Goal: Task Accomplishment & Management: Manage account settings

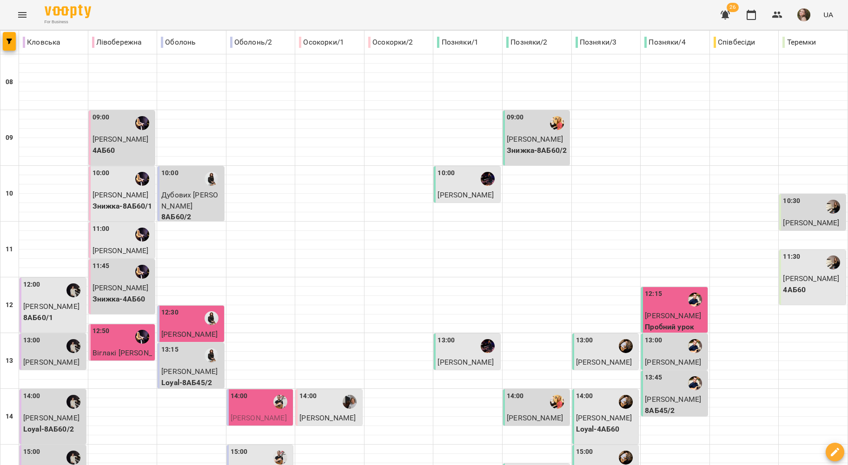
click at [51, 302] on span "Петросян Наріне" at bounding box center [51, 306] width 56 height 9
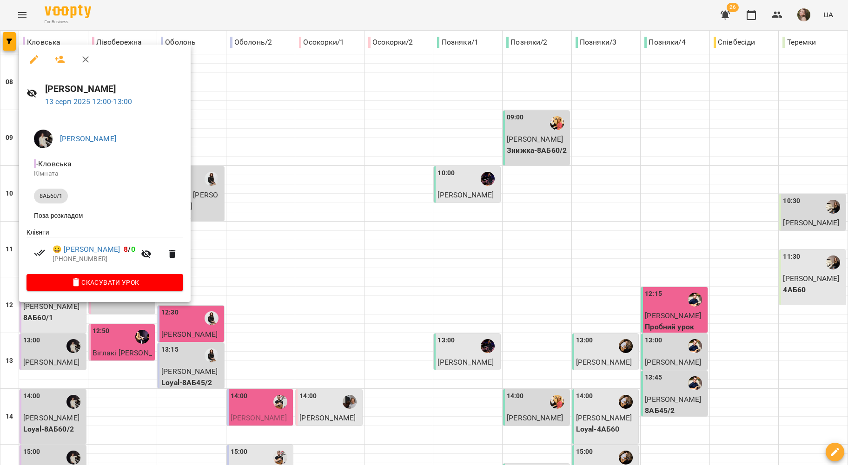
click at [271, 248] on div at bounding box center [424, 232] width 848 height 465
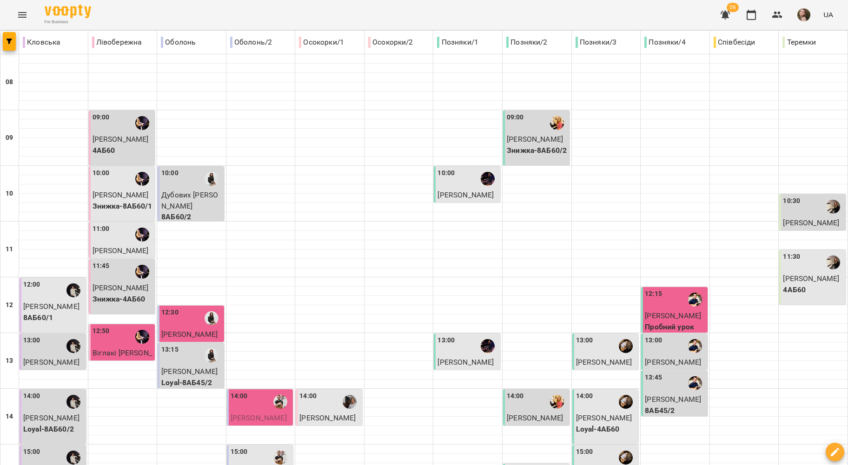
click at [45, 343] on div "13:00" at bounding box center [53, 346] width 61 height 21
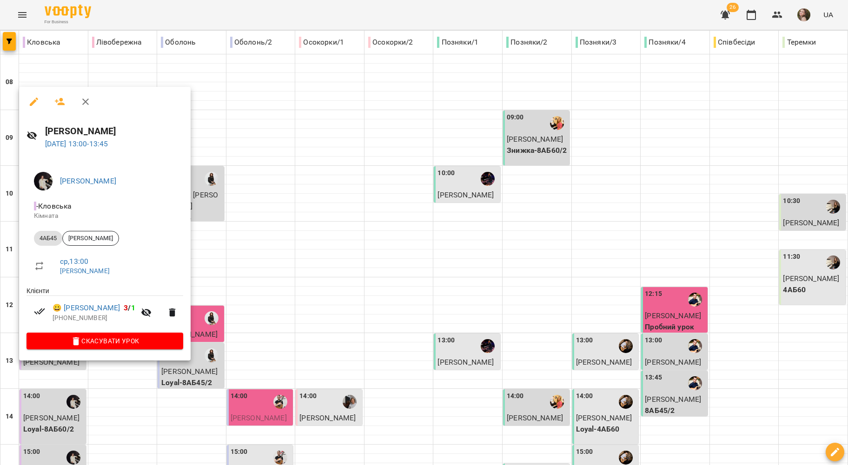
click at [259, 268] on div at bounding box center [424, 232] width 848 height 465
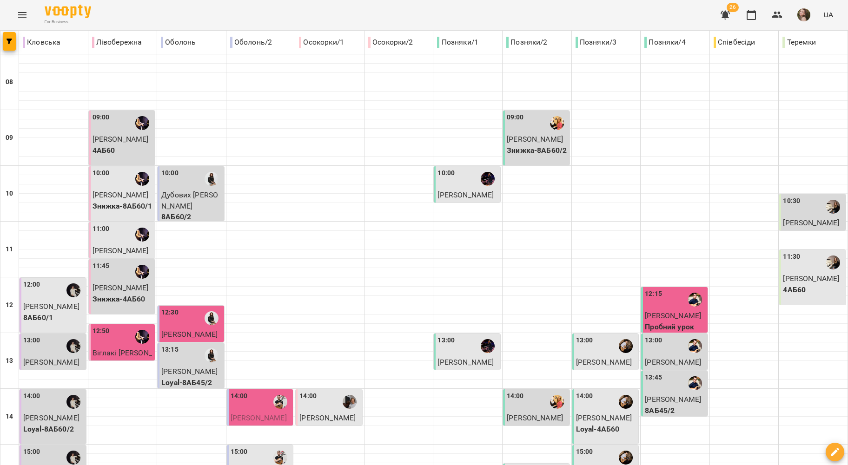
scroll to position [186, 0]
click at [66, 391] on div at bounding box center [73, 401] width 21 height 21
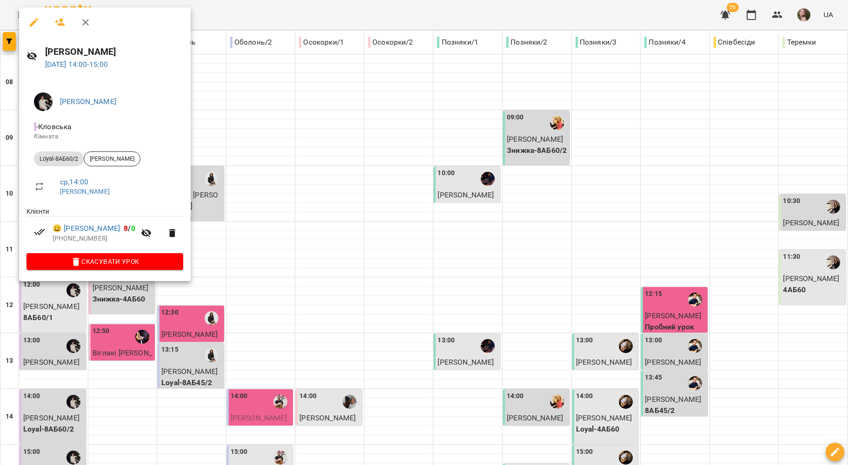
drag, startPoint x: 123, startPoint y: 298, endPoint x: 53, endPoint y: 288, distance: 70.5
click at [123, 298] on div at bounding box center [424, 232] width 848 height 465
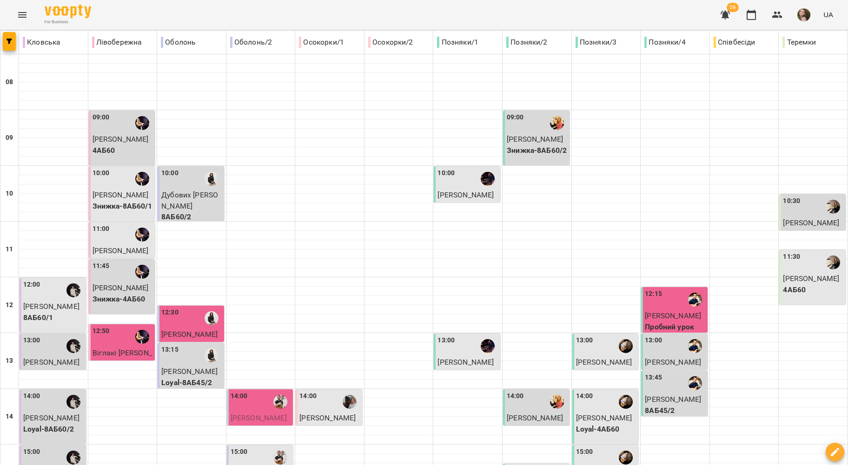
click at [53, 465] on span "Олеся Здравчева" at bounding box center [51, 473] width 56 height 9
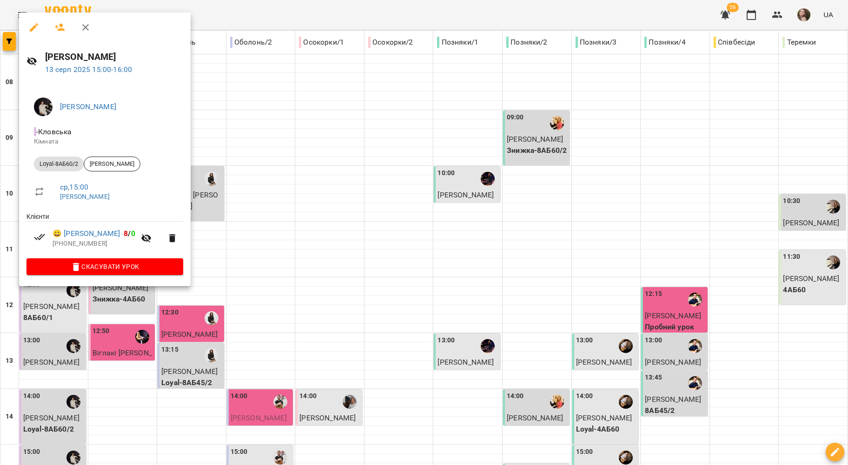
drag, startPoint x: 63, startPoint y: 333, endPoint x: 62, endPoint y: 344, distance: 11.2
click at [63, 334] on div at bounding box center [424, 232] width 848 height 465
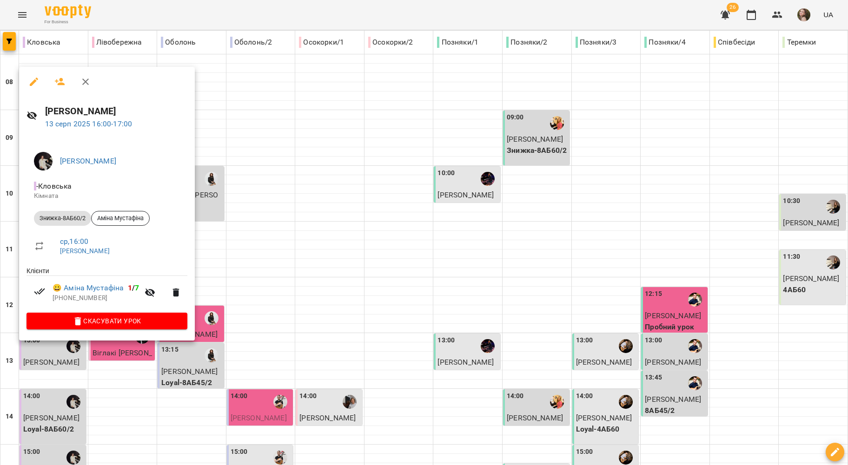
drag, startPoint x: 60, startPoint y: 385, endPoint x: 48, endPoint y: 387, distance: 12.8
click at [60, 385] on div at bounding box center [424, 232] width 848 height 465
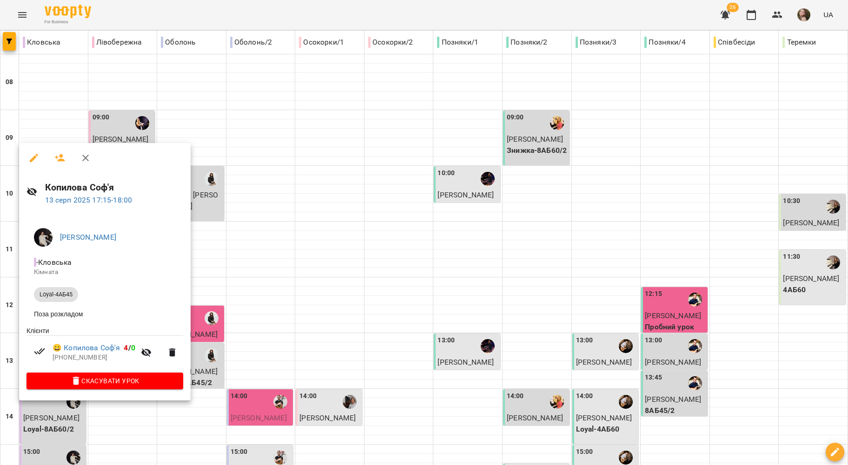
click at [333, 238] on div at bounding box center [424, 232] width 848 height 465
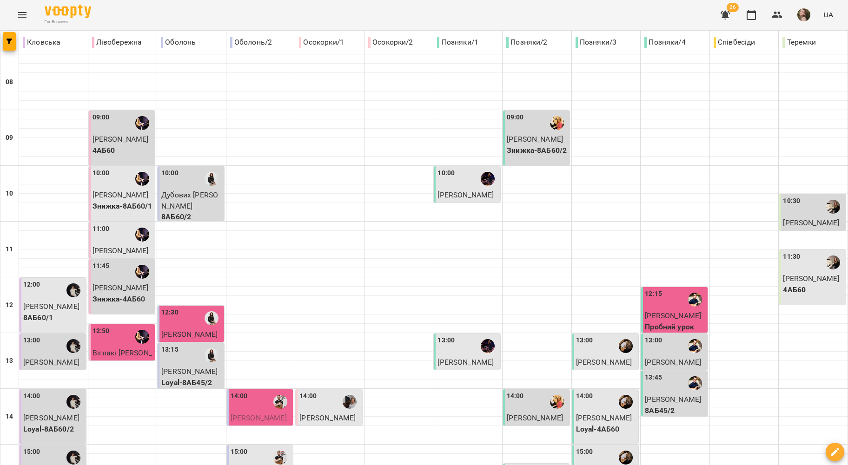
scroll to position [372, 0]
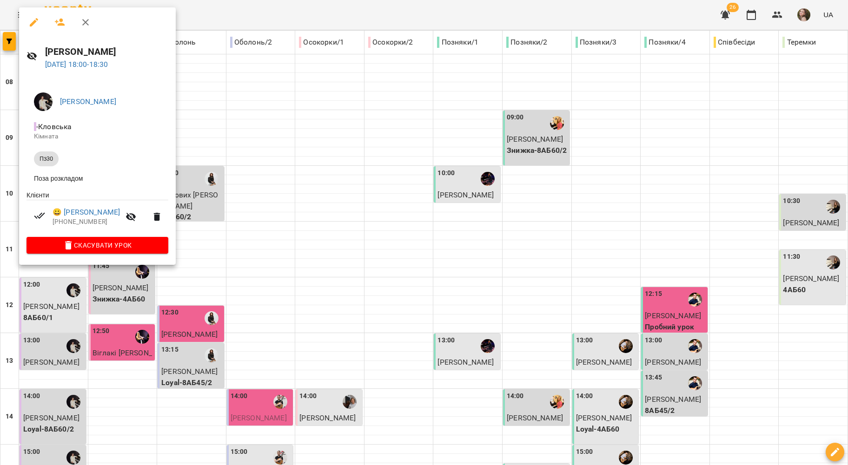
click at [69, 289] on div at bounding box center [424, 232] width 848 height 465
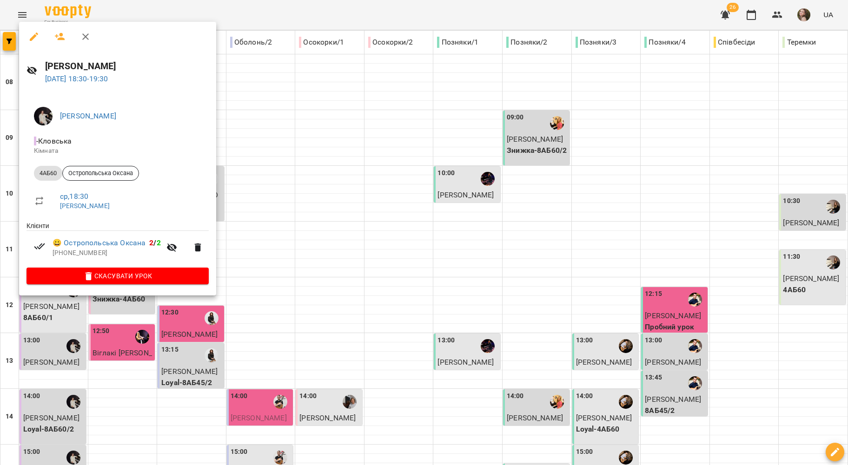
drag, startPoint x: 87, startPoint y: 329, endPoint x: 106, endPoint y: 295, distance: 39.1
click at [87, 329] on div at bounding box center [424, 232] width 848 height 465
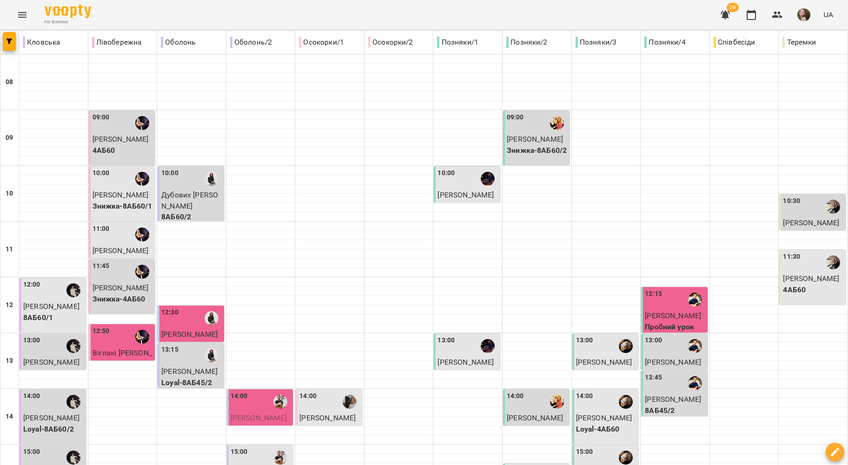
scroll to position [0, 0]
click at [115, 145] on p "Клименок Валерія" at bounding box center [122, 139] width 61 height 11
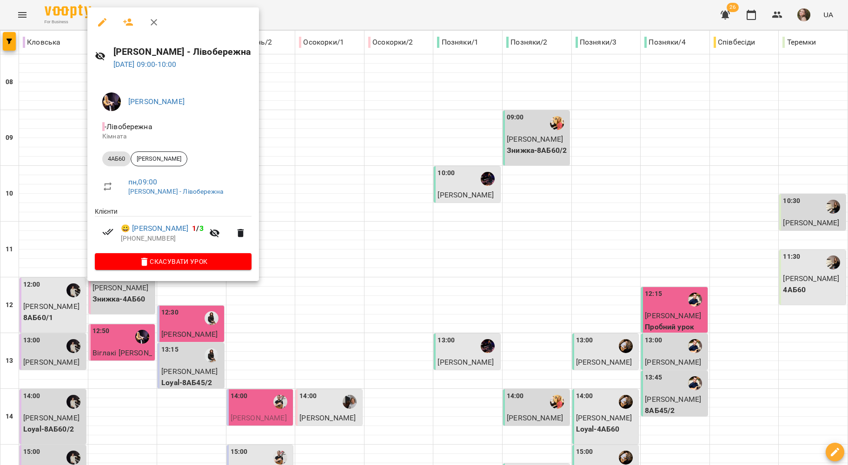
click at [62, 152] on div at bounding box center [424, 232] width 848 height 465
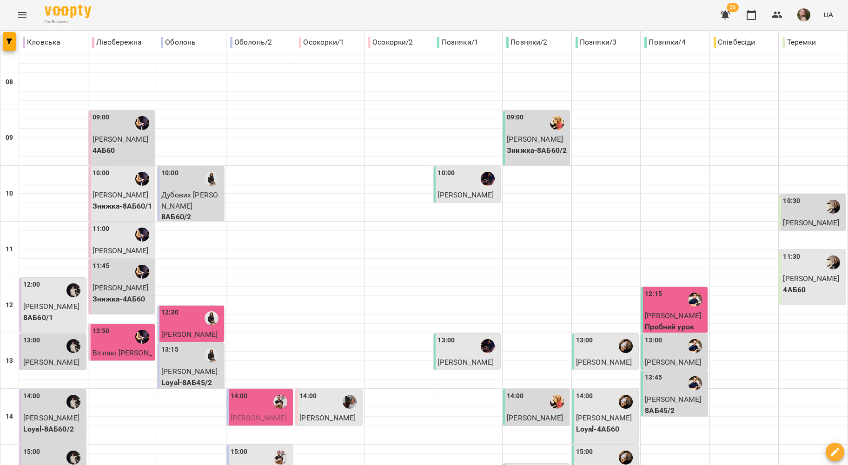
click at [102, 191] on span "[PERSON_NAME]" at bounding box center [120, 195] width 56 height 9
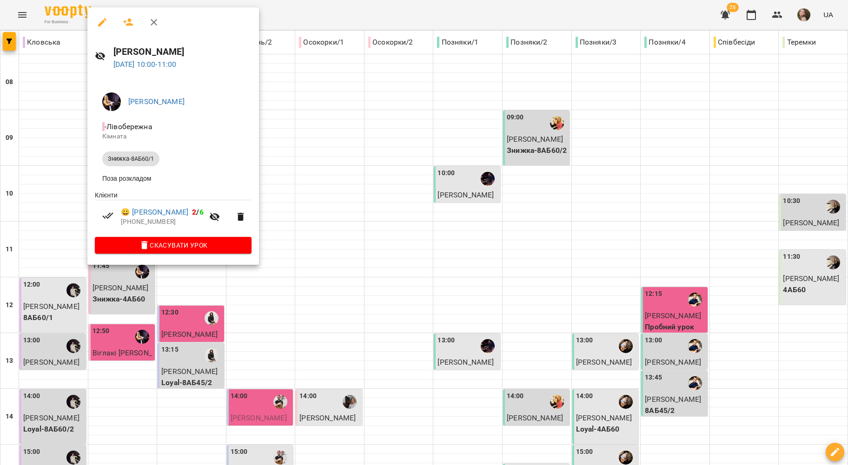
click at [58, 176] on div at bounding box center [424, 232] width 848 height 465
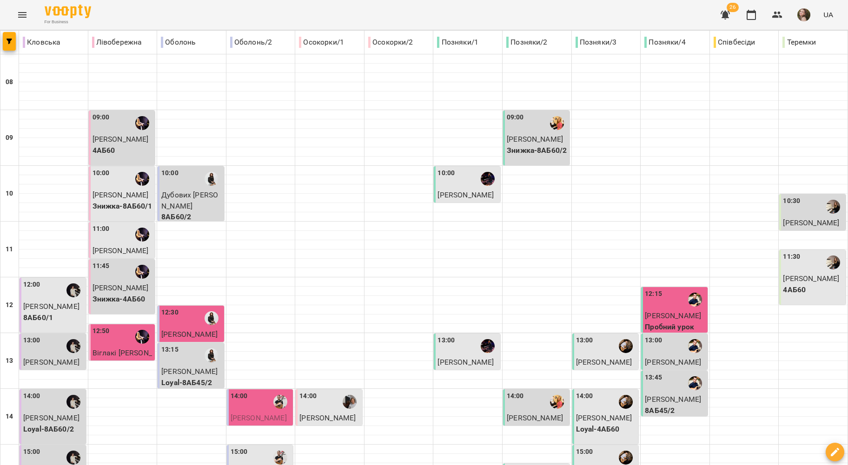
click at [128, 235] on div "11:00" at bounding box center [122, 234] width 61 height 21
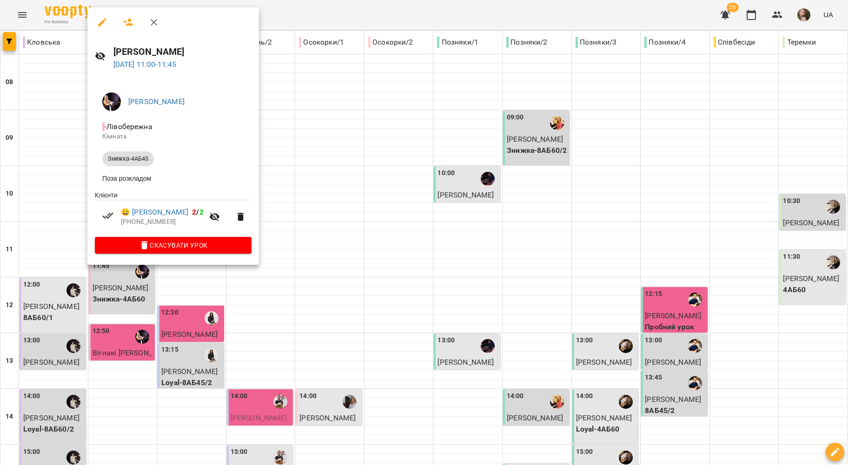
click at [36, 214] on div at bounding box center [424, 232] width 848 height 465
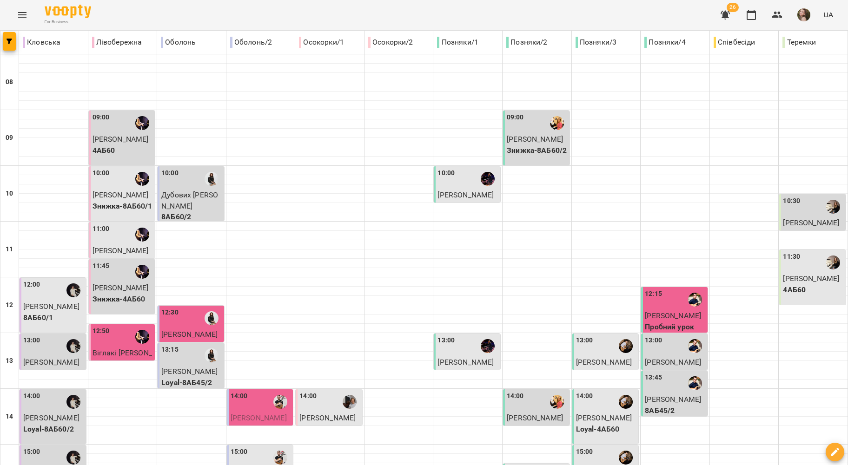
click at [112, 285] on span "Ольга Погорєлова" at bounding box center [120, 288] width 56 height 9
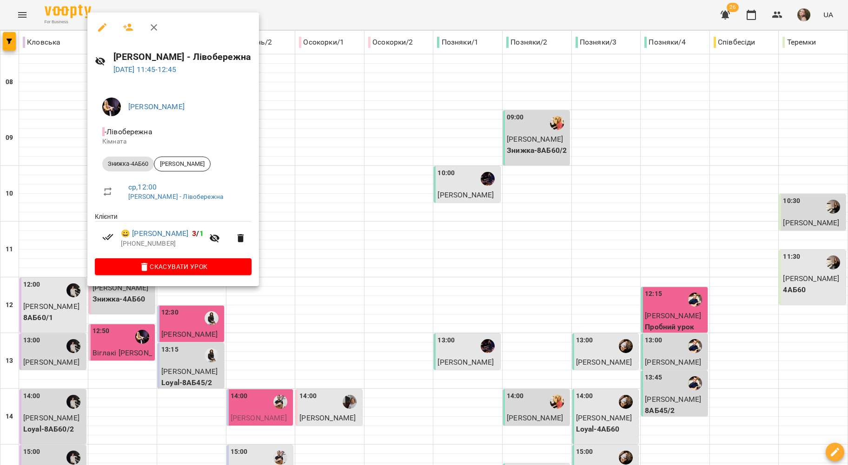
click at [48, 196] on div at bounding box center [424, 232] width 848 height 465
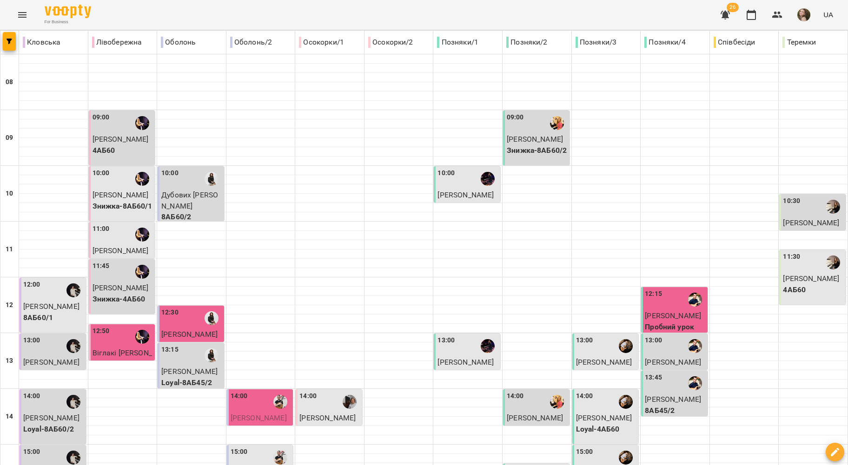
click at [165, 192] on span "Дубових Михайло" at bounding box center [189, 201] width 57 height 20
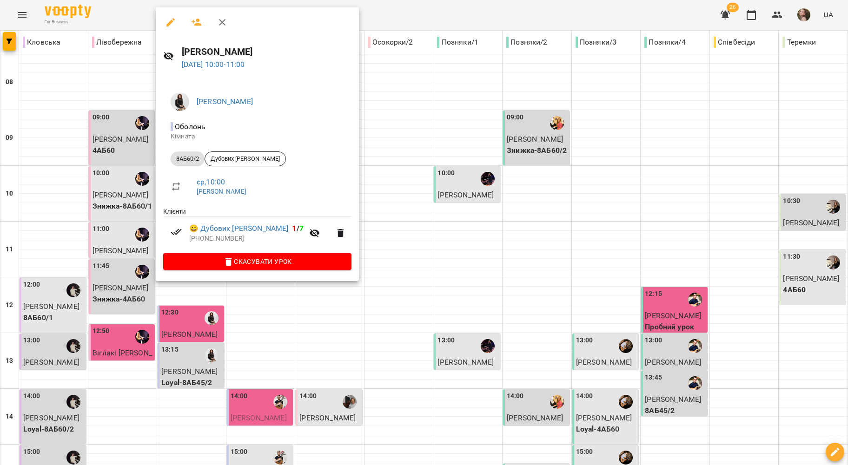
click at [84, 203] on div at bounding box center [424, 232] width 848 height 465
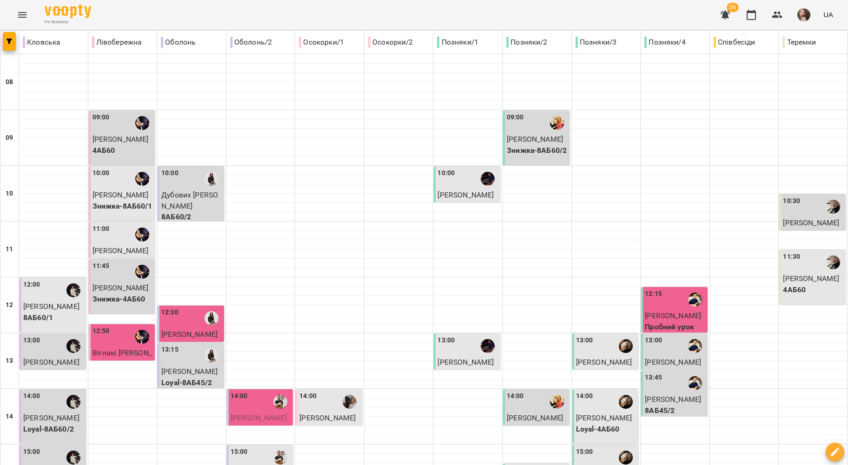
scroll to position [124, 0]
click at [184, 377] on p "Loyal-8АБ45/2" at bounding box center [191, 382] width 61 height 11
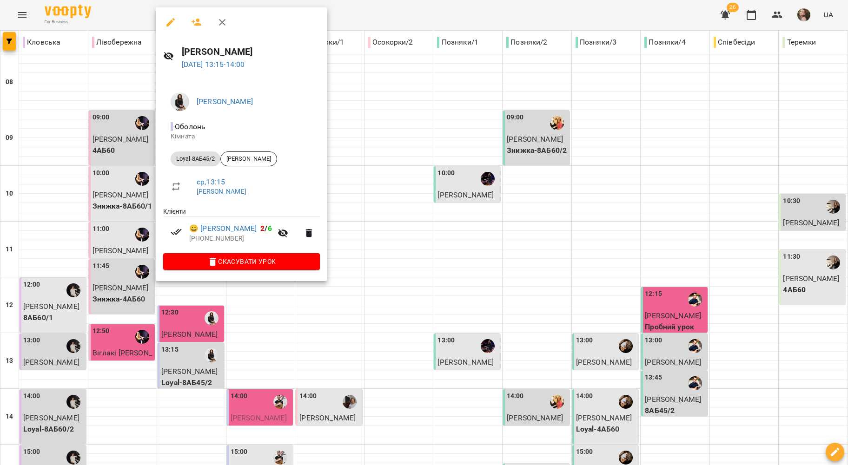
click at [127, 278] on div at bounding box center [424, 232] width 848 height 465
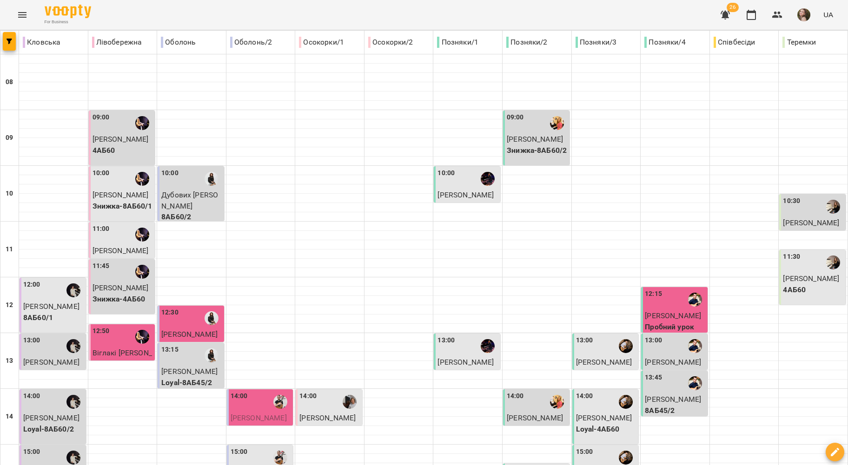
scroll to position [248, 0]
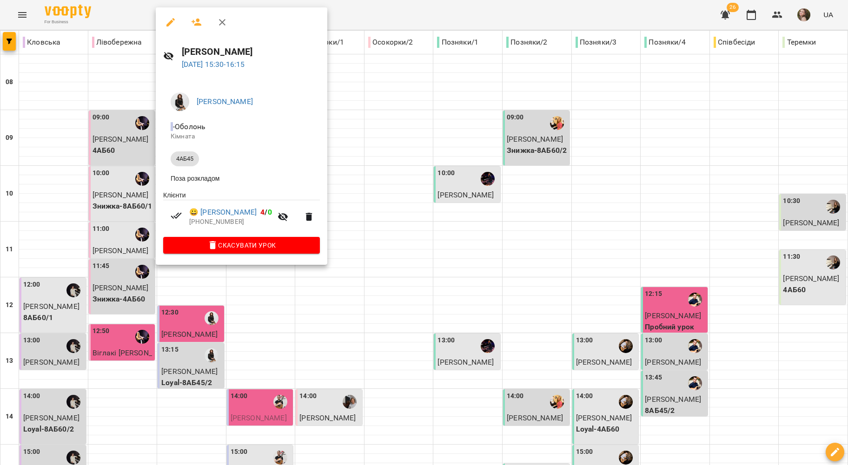
click at [132, 206] on div at bounding box center [424, 232] width 848 height 465
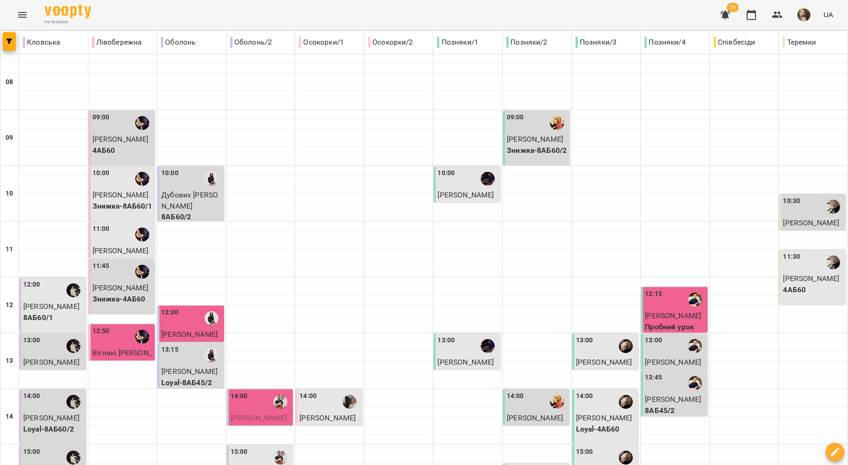
scroll to position [372, 0]
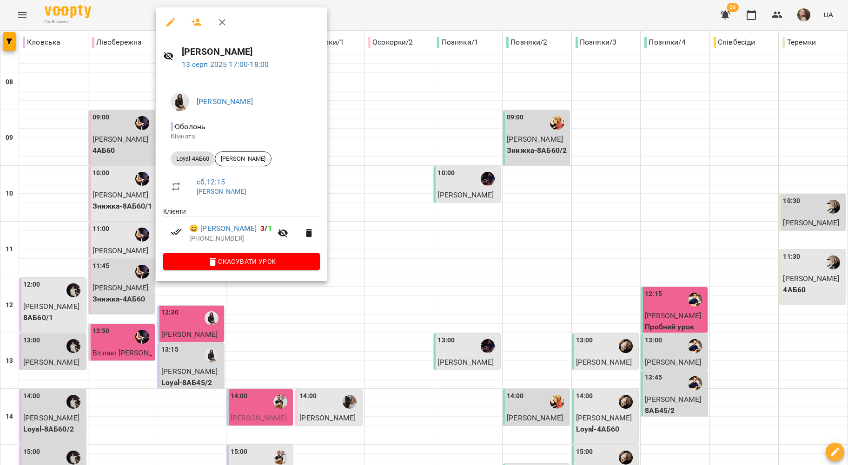
drag, startPoint x: 123, startPoint y: 183, endPoint x: 207, endPoint y: 238, distance: 100.0
click at [123, 183] on div at bounding box center [424, 232] width 848 height 465
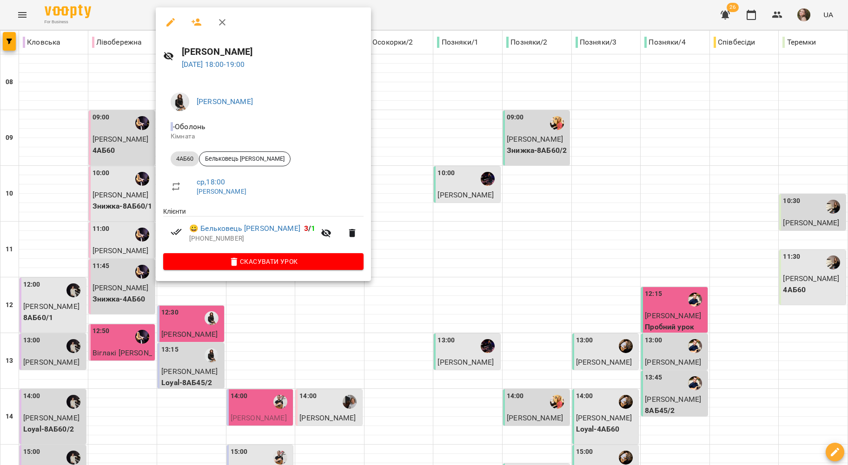
click at [134, 215] on div at bounding box center [424, 232] width 848 height 465
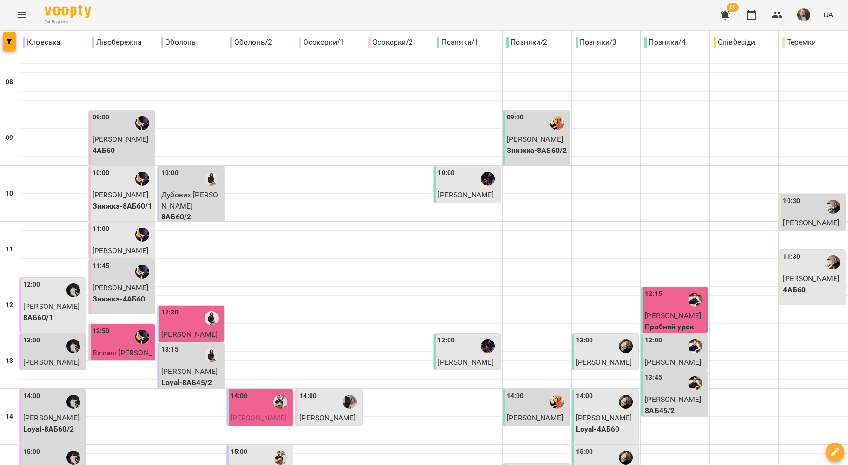
scroll to position [310, 0]
click at [247, 465] on span "Осіпова Дарина" at bounding box center [259, 473] width 56 height 9
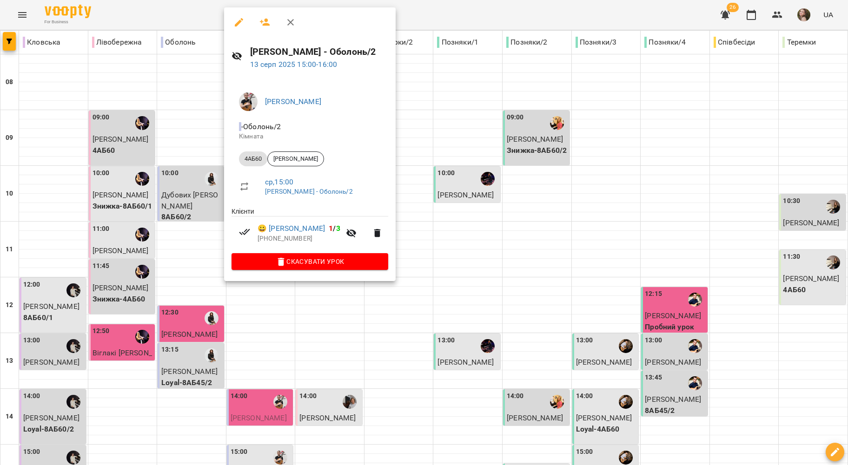
click at [214, 140] on div at bounding box center [424, 232] width 848 height 465
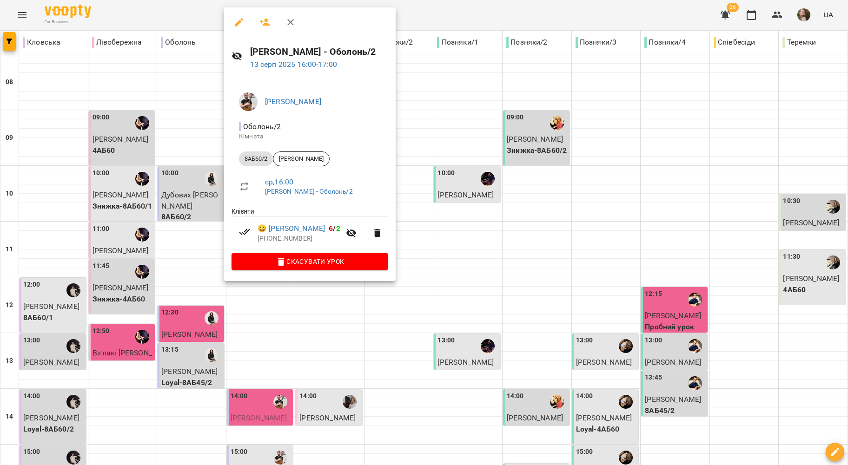
click at [191, 148] on div at bounding box center [424, 232] width 848 height 465
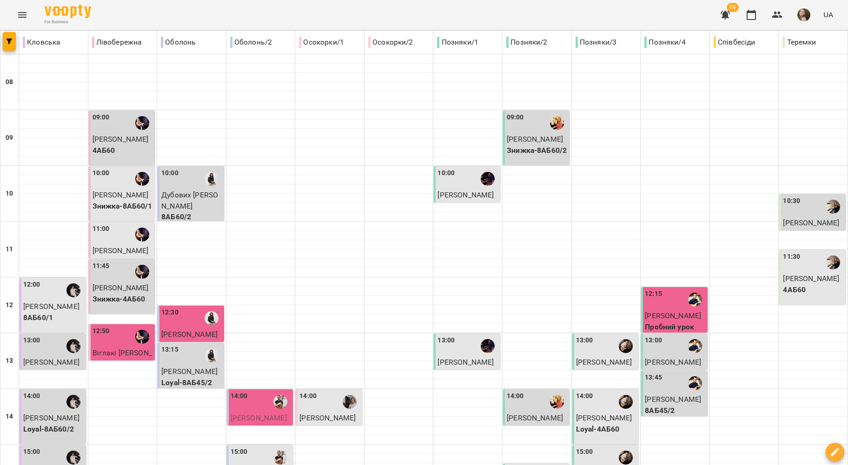
click at [317, 414] on span "Головко Олег" at bounding box center [327, 418] width 56 height 9
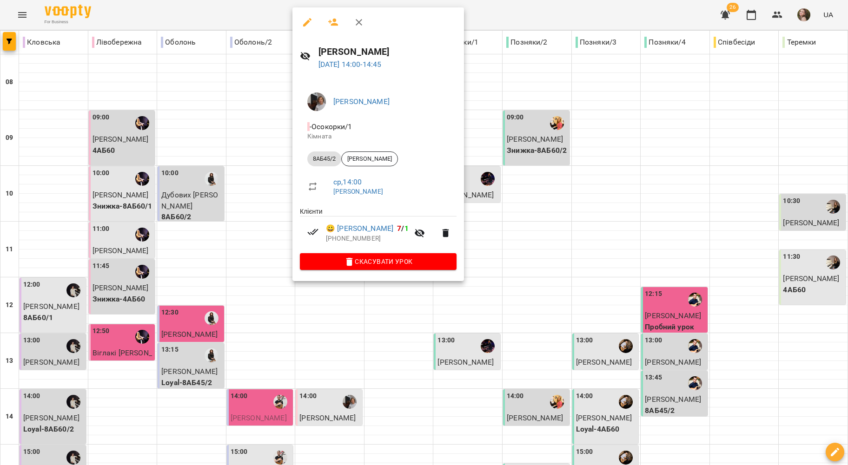
click at [229, 208] on div at bounding box center [424, 232] width 848 height 465
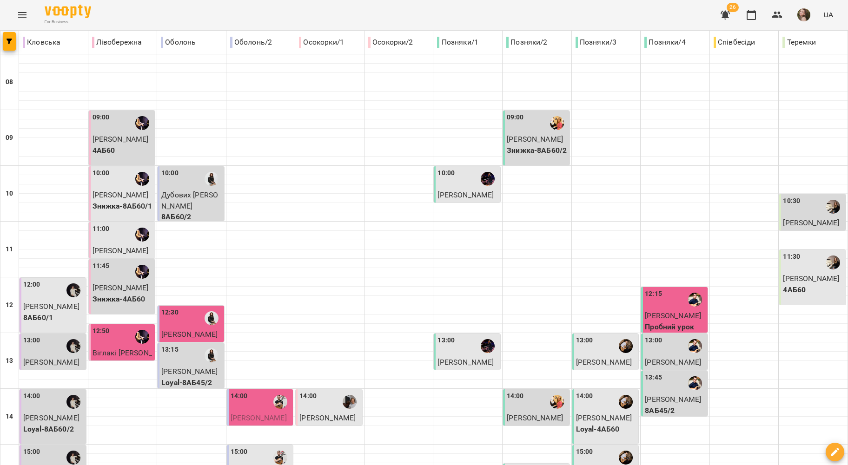
scroll to position [0, 0]
click at [476, 164] on div at bounding box center [467, 161] width 69 height 9
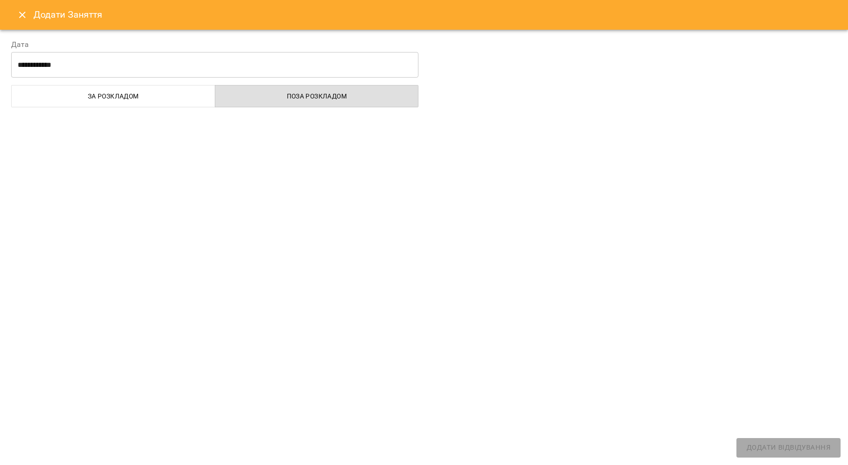
select select
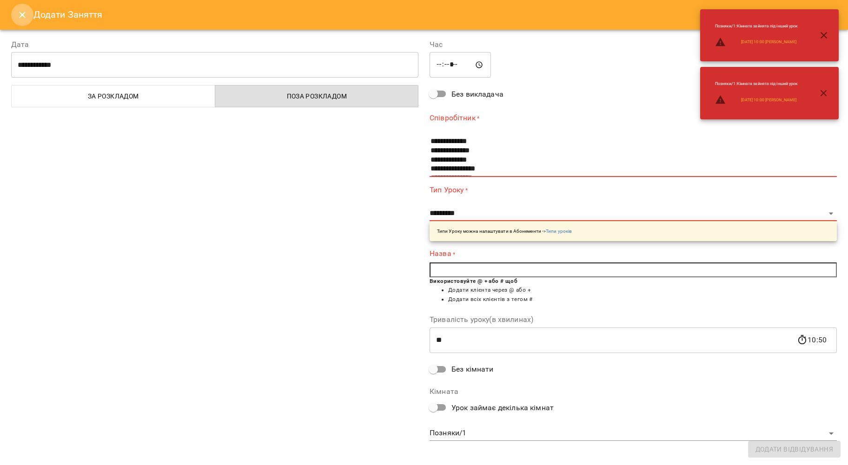
click at [19, 20] on icon "Close" at bounding box center [22, 14] width 11 height 11
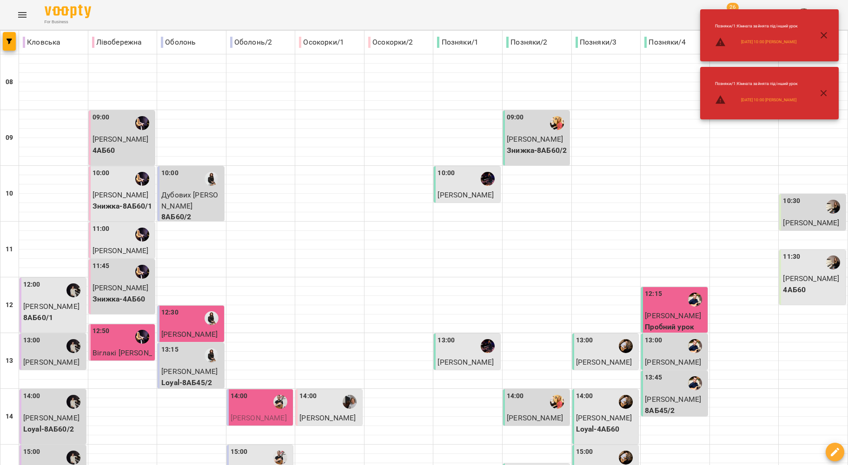
click at [453, 187] on div "10:00" at bounding box center [467, 178] width 61 height 21
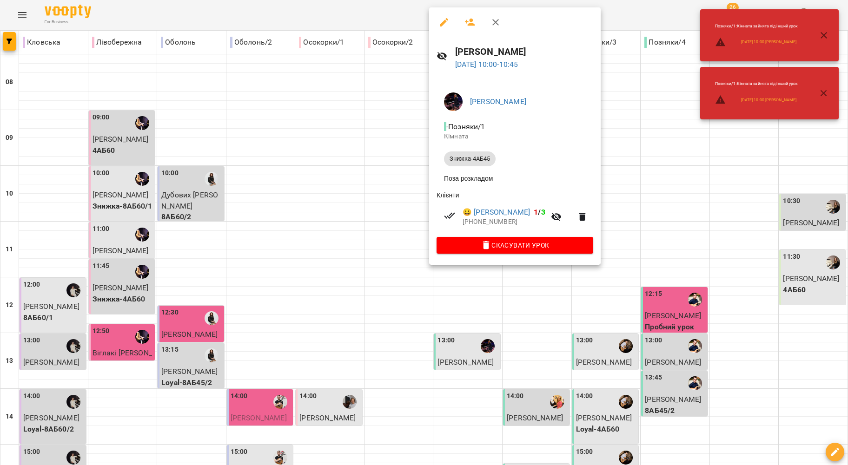
click at [422, 181] on div at bounding box center [424, 232] width 848 height 465
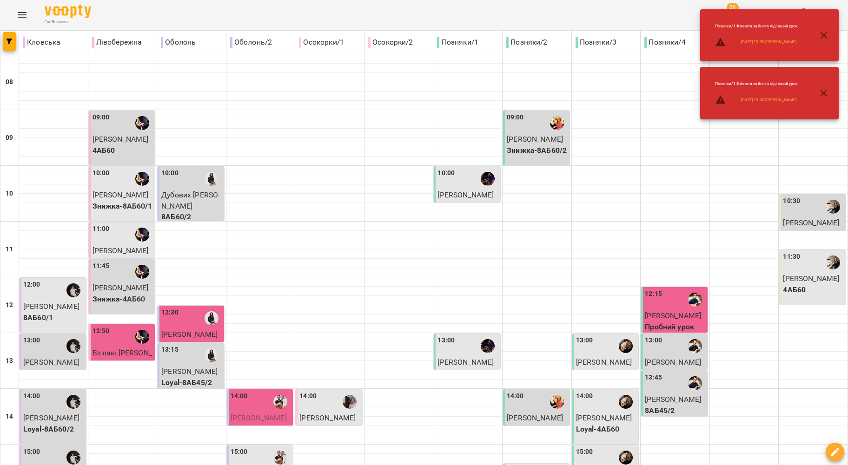
scroll to position [186, 0]
click at [454, 358] on span "Емма Серебреннікова" at bounding box center [465, 362] width 56 height 9
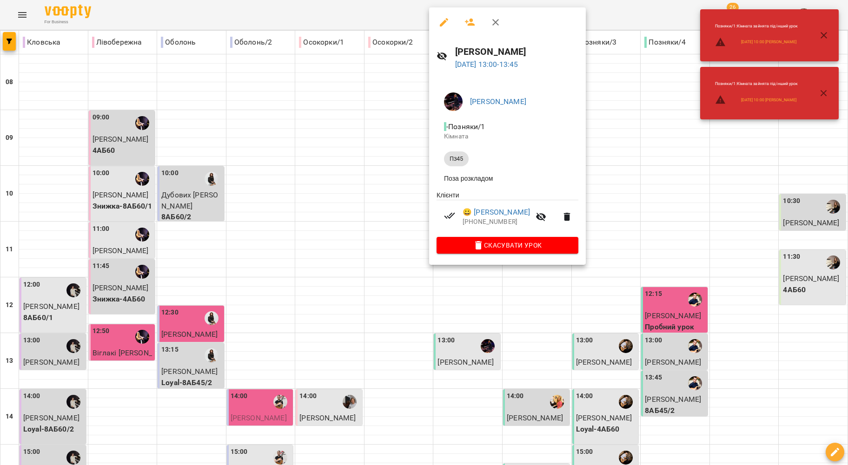
click at [358, 151] on div at bounding box center [424, 232] width 848 height 465
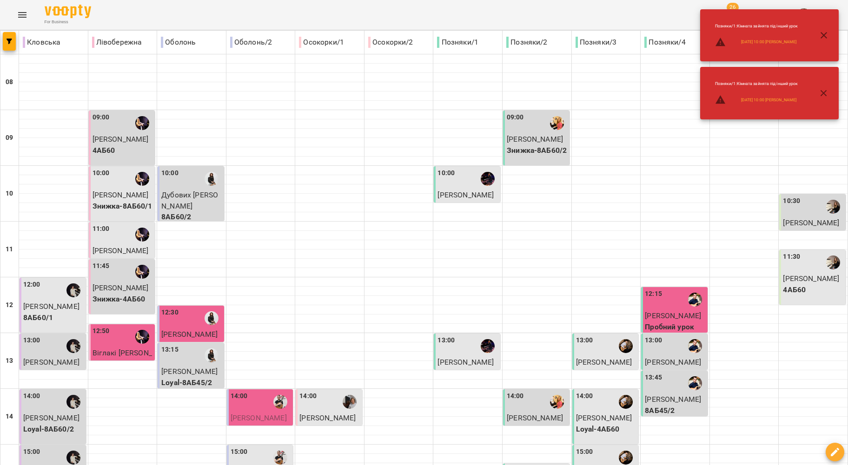
scroll to position [372, 0]
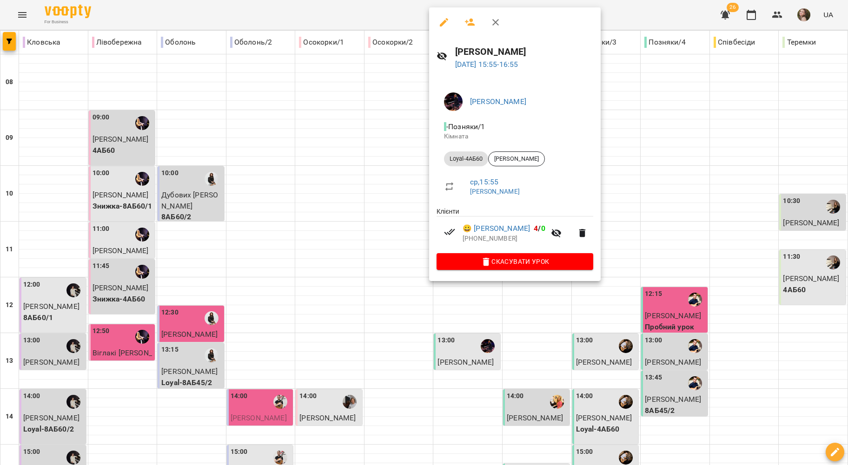
click at [419, 190] on div at bounding box center [424, 232] width 848 height 465
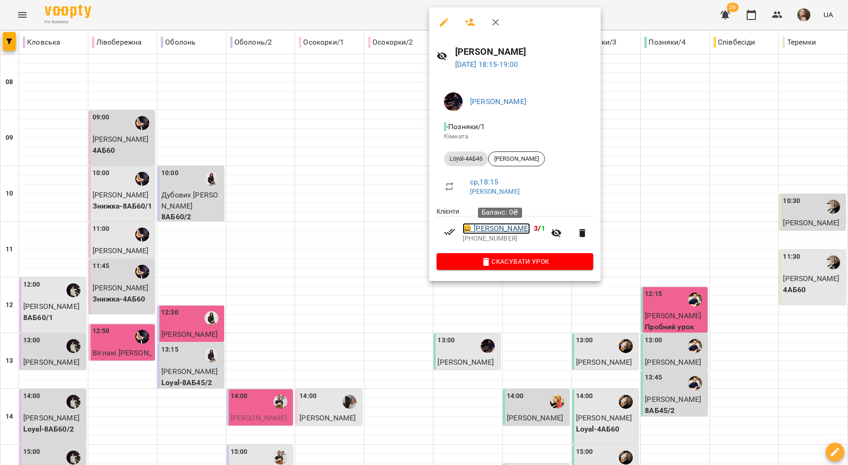
drag, startPoint x: 474, startPoint y: 231, endPoint x: 432, endPoint y: 228, distance: 42.4
click at [400, 218] on div at bounding box center [424, 232] width 848 height 465
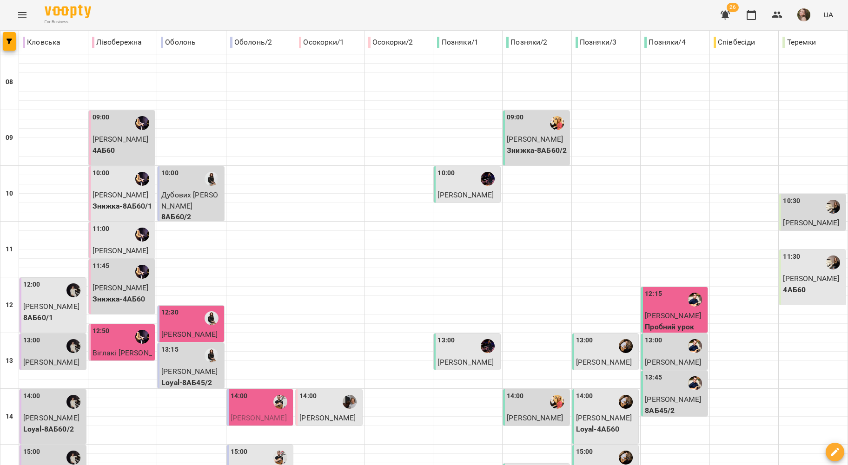
scroll to position [0, 0]
click at [526, 138] on span "Безверха Марта" at bounding box center [535, 139] width 56 height 9
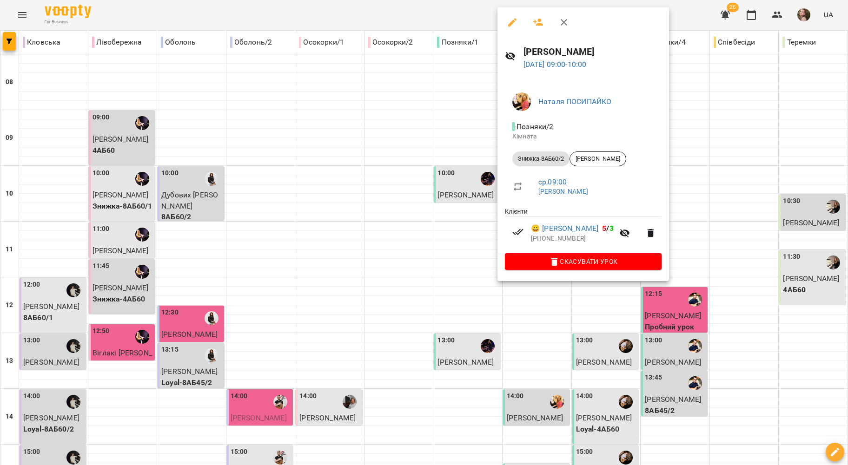
click at [458, 139] on div at bounding box center [424, 232] width 848 height 465
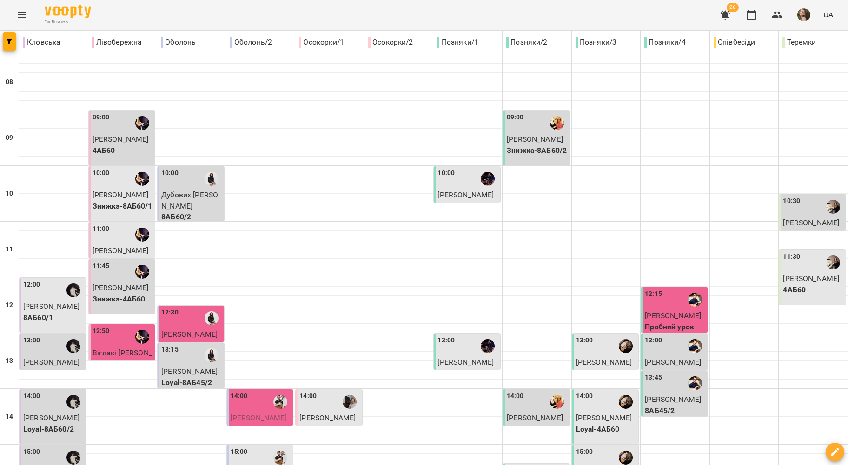
scroll to position [124, 0]
click at [532, 391] on div "14:00" at bounding box center [537, 401] width 61 height 21
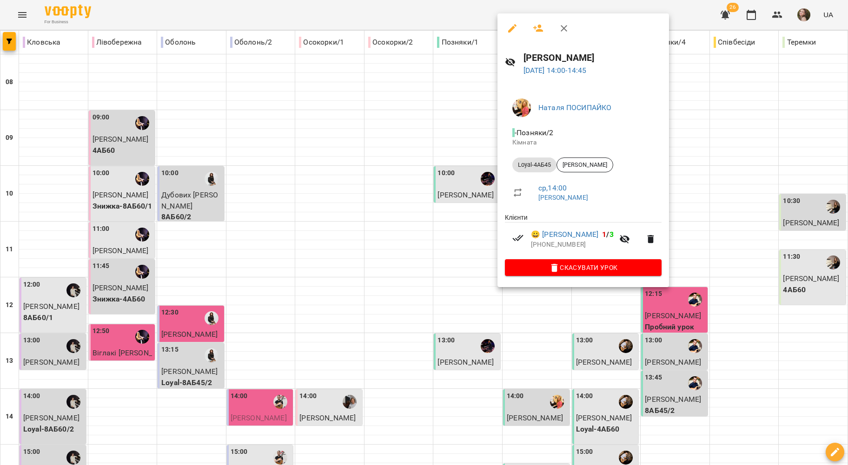
click at [471, 271] on div at bounding box center [424, 232] width 848 height 465
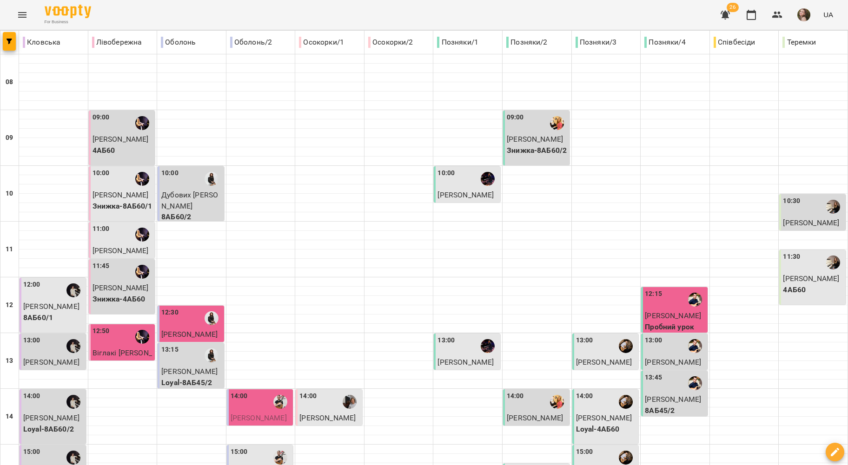
scroll to position [372, 0]
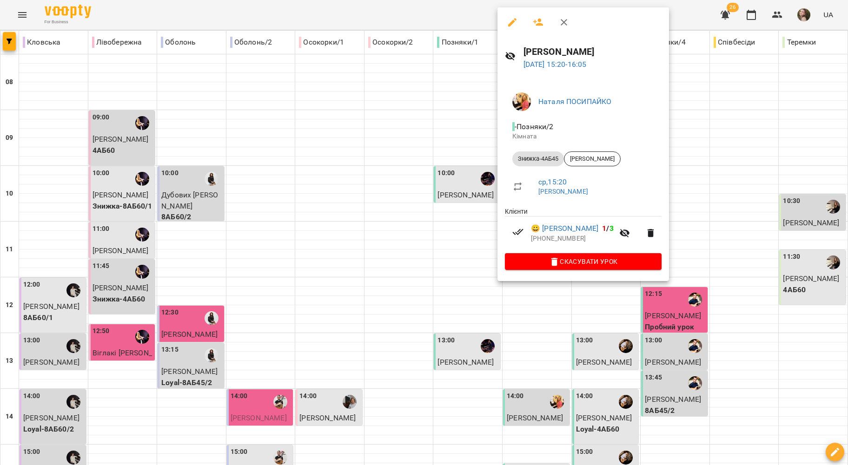
drag, startPoint x: 435, startPoint y: 191, endPoint x: 499, endPoint y: 206, distance: 65.4
click at [436, 191] on div at bounding box center [424, 232] width 848 height 465
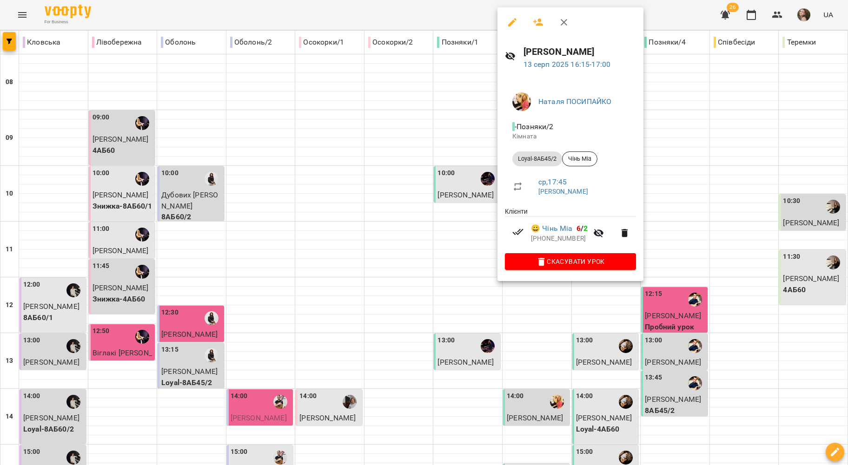
click at [424, 232] on div at bounding box center [424, 232] width 848 height 465
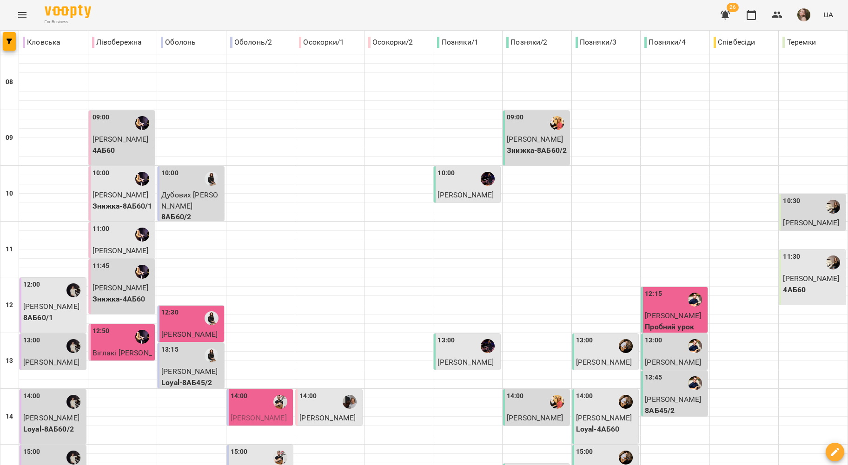
scroll to position [4, 0]
click at [590, 342] on div "13:00" at bounding box center [606, 346] width 61 height 21
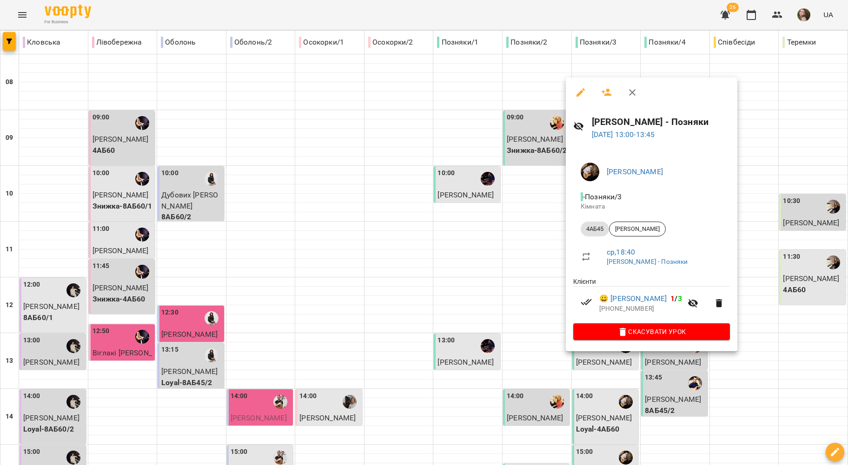
drag, startPoint x: 514, startPoint y: 272, endPoint x: 533, endPoint y: 274, distance: 18.7
click at [514, 272] on div at bounding box center [424, 232] width 848 height 465
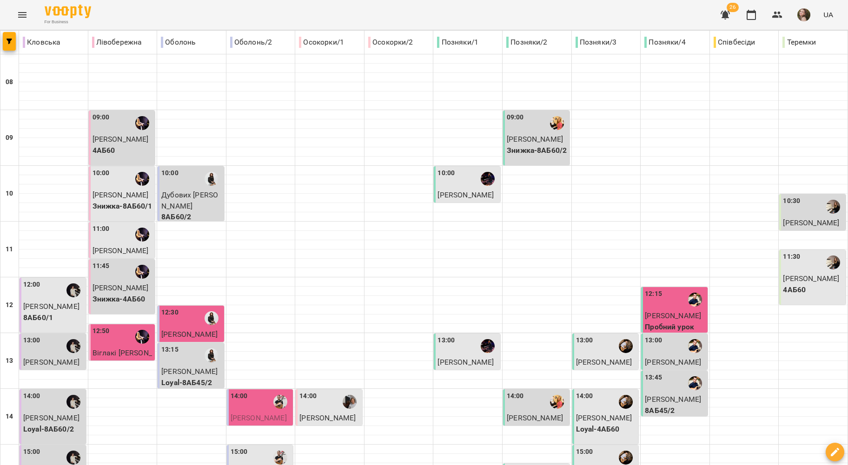
scroll to position [190, 0]
click at [605, 391] on div "14:00" at bounding box center [606, 401] width 61 height 21
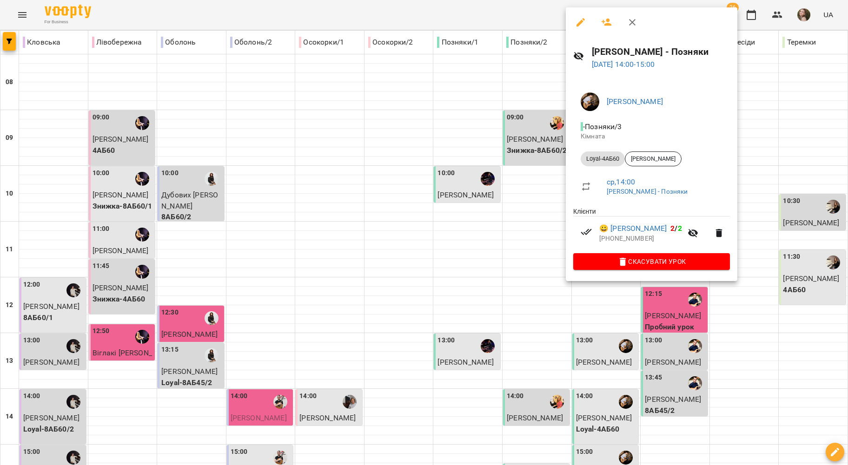
click at [515, 253] on div at bounding box center [424, 232] width 848 height 465
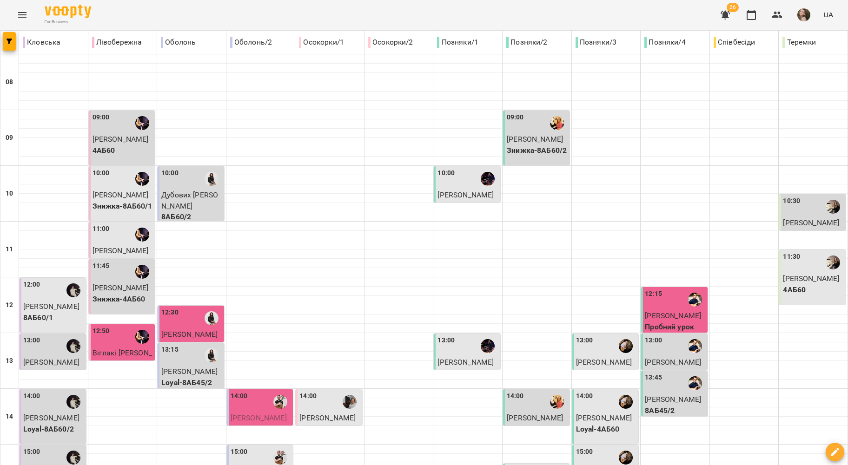
click at [586, 465] on p "Петрачкова Софія" at bounding box center [606, 473] width 61 height 11
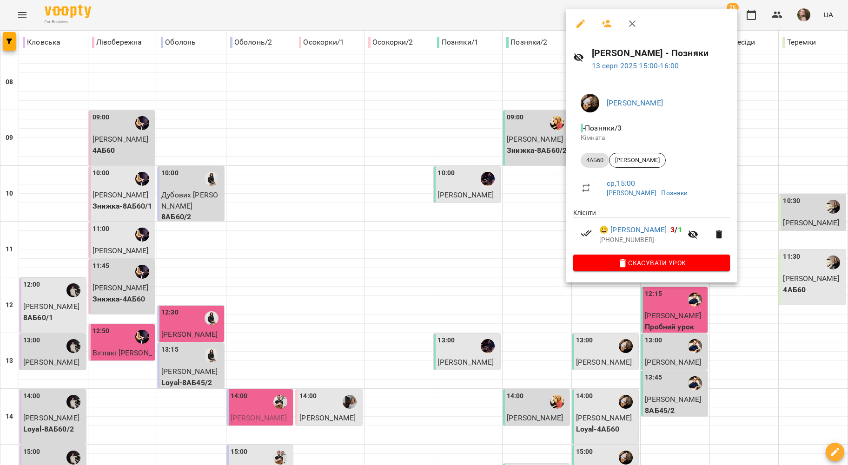
click at [497, 257] on div at bounding box center [424, 232] width 848 height 465
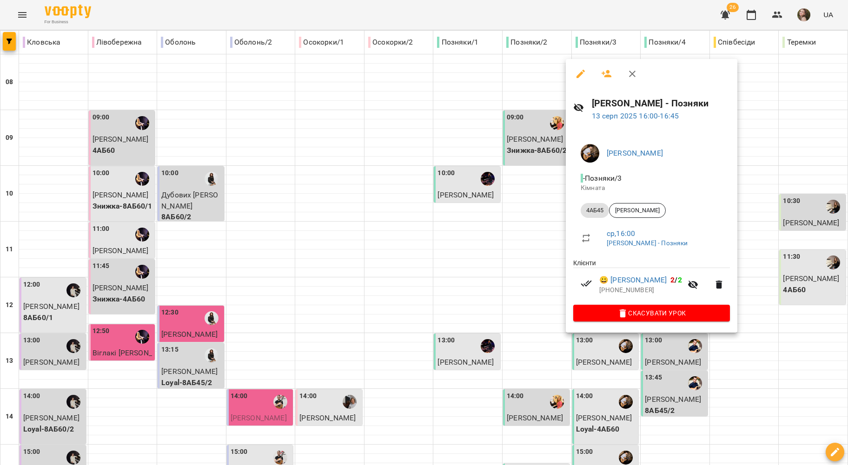
click at [542, 262] on div at bounding box center [424, 232] width 848 height 465
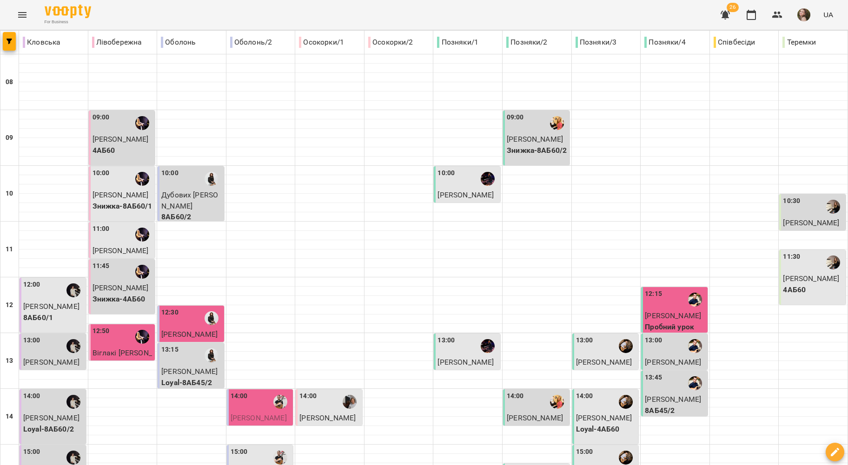
scroll to position [376, 0]
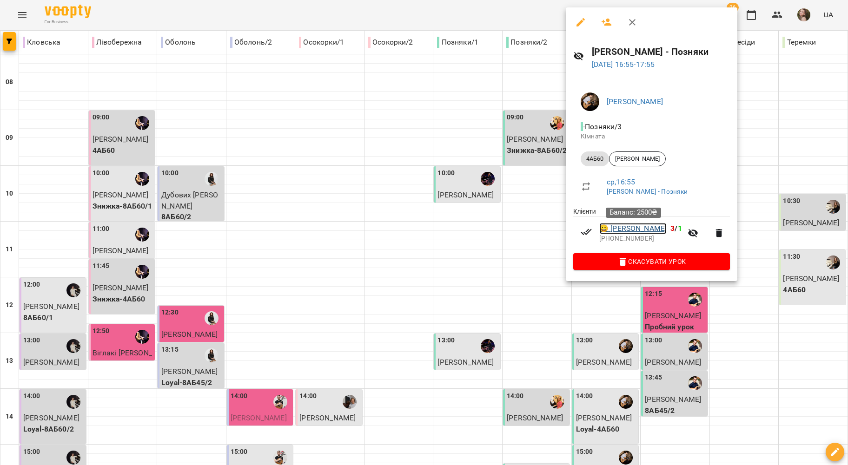
drag, startPoint x: 632, startPoint y: 226, endPoint x: 626, endPoint y: 224, distance: 5.7
click at [508, 216] on div at bounding box center [424, 232] width 848 height 465
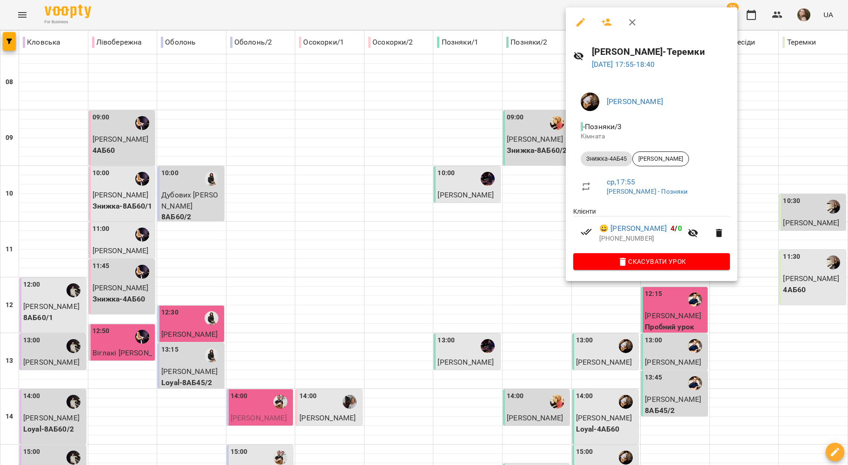
click at [494, 244] on div at bounding box center [424, 232] width 848 height 465
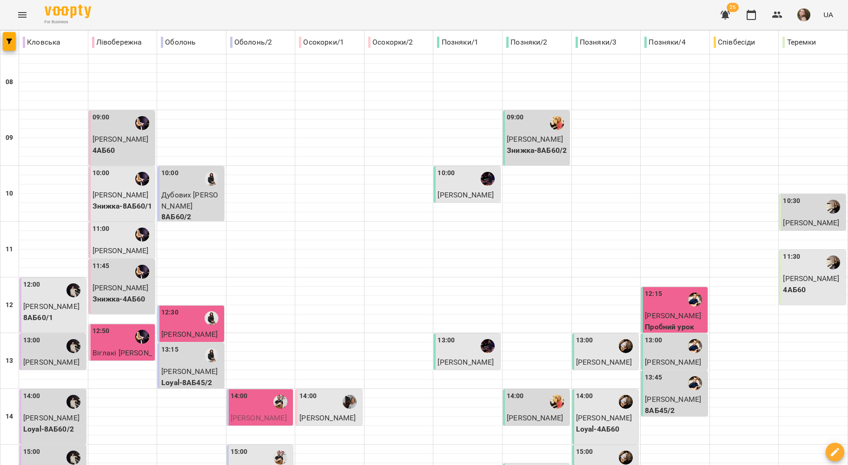
scroll to position [124, 0]
click at [664, 336] on div "13:00" at bounding box center [675, 346] width 61 height 21
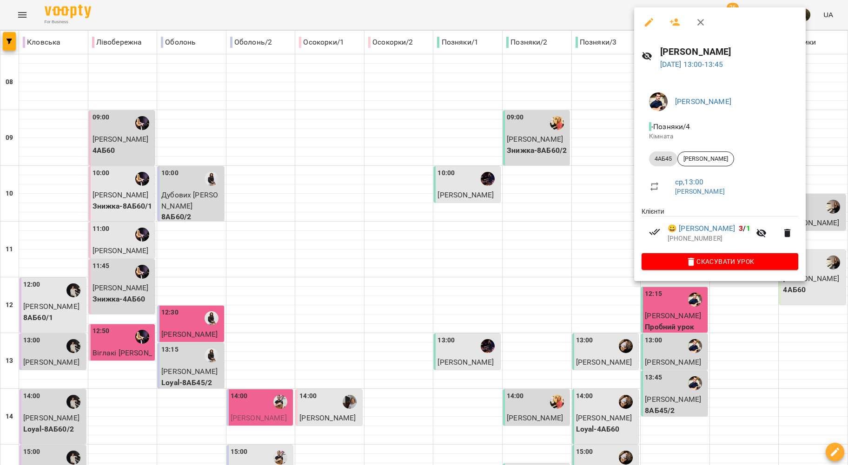
click at [607, 158] on div at bounding box center [424, 232] width 848 height 465
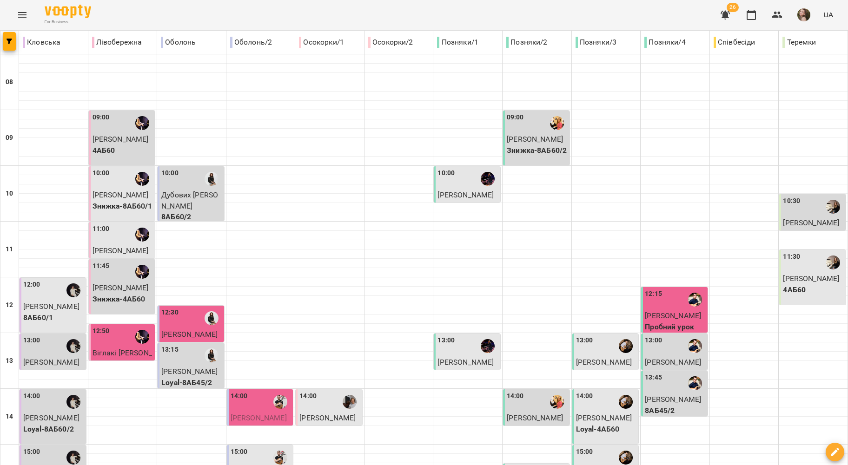
click at [678, 395] on span "Кондратевич Михайло" at bounding box center [673, 399] width 56 height 9
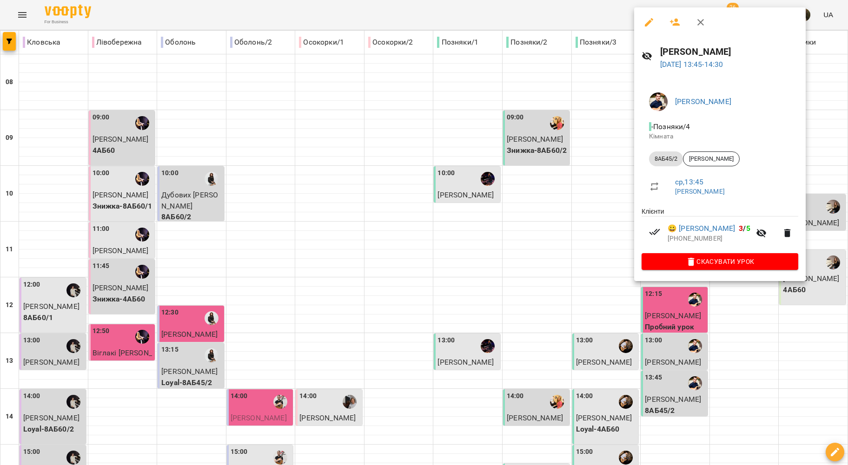
click at [632, 211] on div at bounding box center [424, 232] width 848 height 465
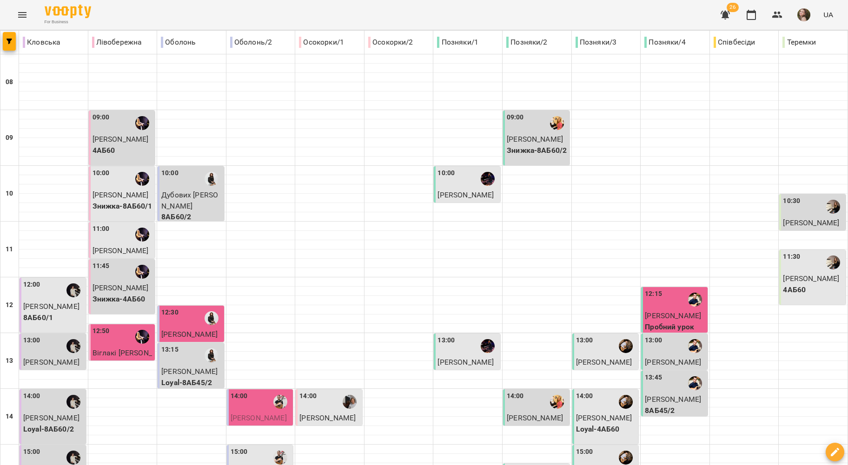
scroll to position [372, 0]
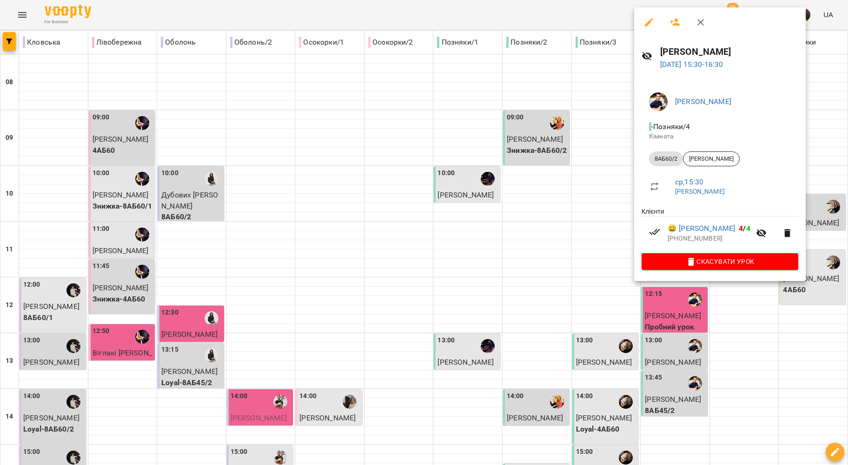
click at [586, 219] on div at bounding box center [424, 232] width 848 height 465
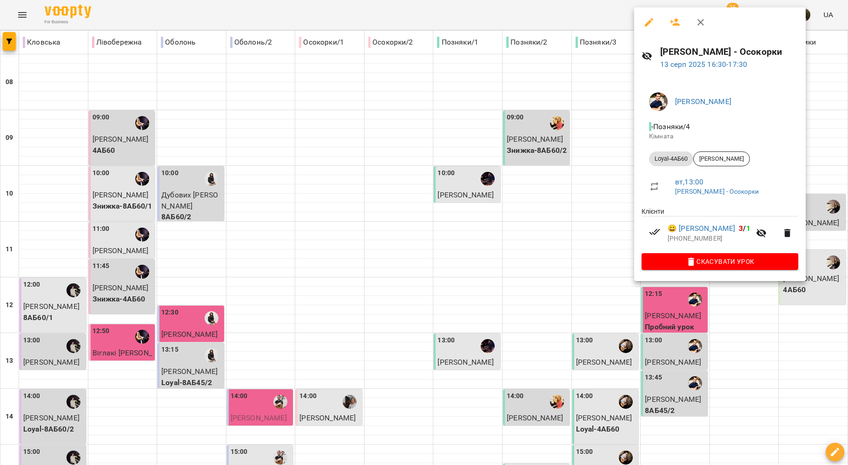
click at [570, 188] on div at bounding box center [424, 232] width 848 height 465
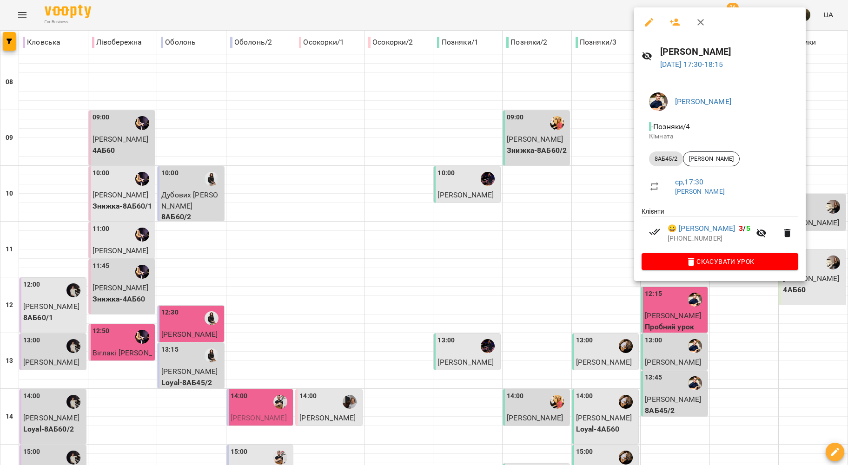
click at [591, 226] on div at bounding box center [424, 232] width 848 height 465
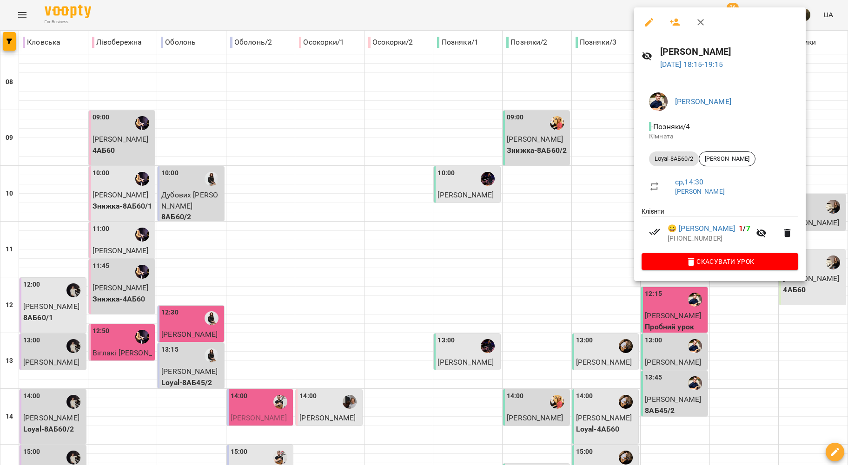
click at [573, 243] on div at bounding box center [424, 232] width 848 height 465
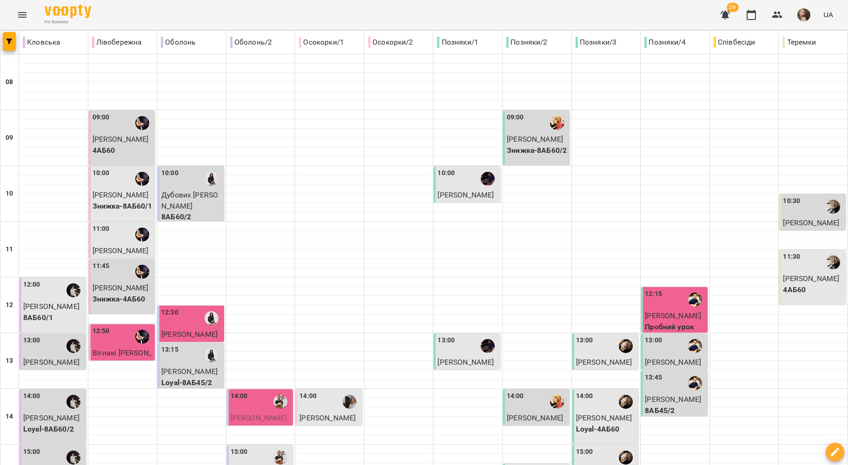
scroll to position [0, 0]
click at [783, 216] on div "10:30" at bounding box center [791, 206] width 17 height 21
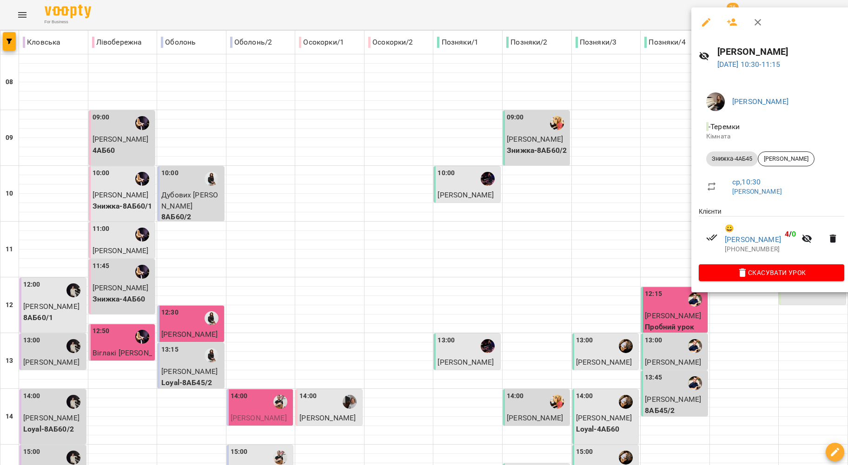
click at [619, 191] on div at bounding box center [424, 232] width 848 height 465
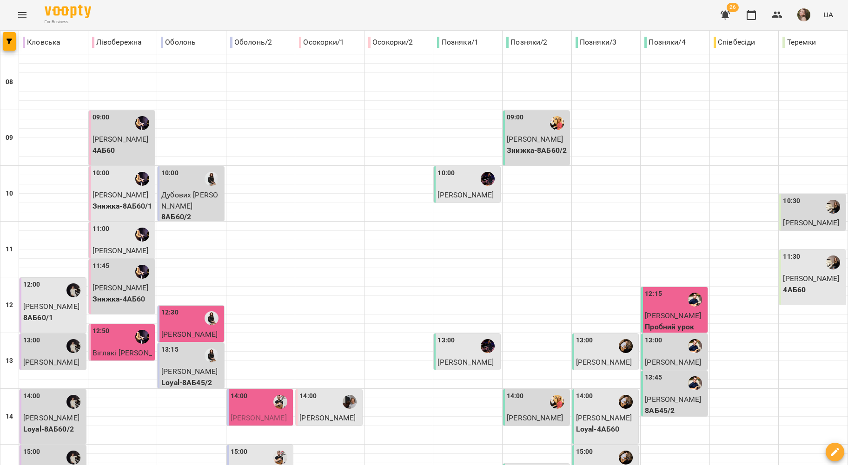
click at [787, 270] on div "11:30" at bounding box center [791, 262] width 17 height 21
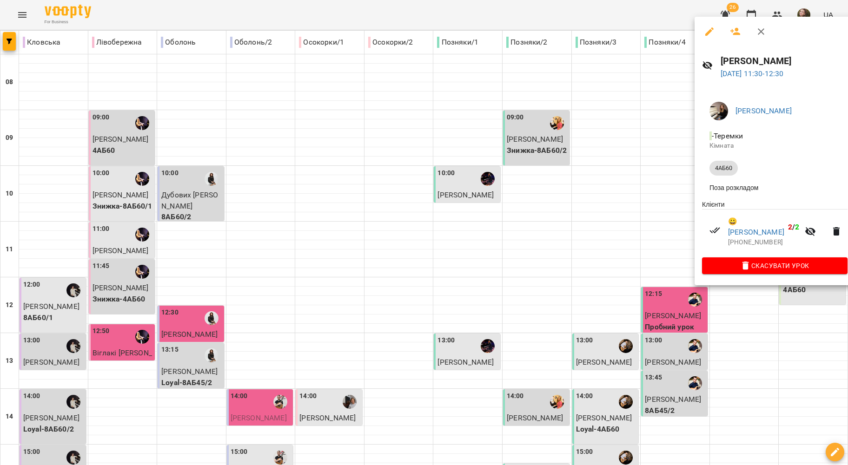
click at [641, 218] on div at bounding box center [424, 232] width 848 height 465
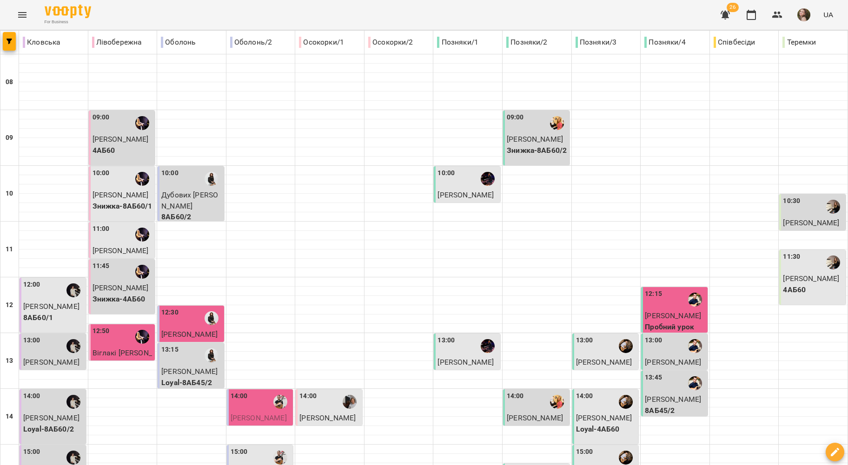
scroll to position [310, 0]
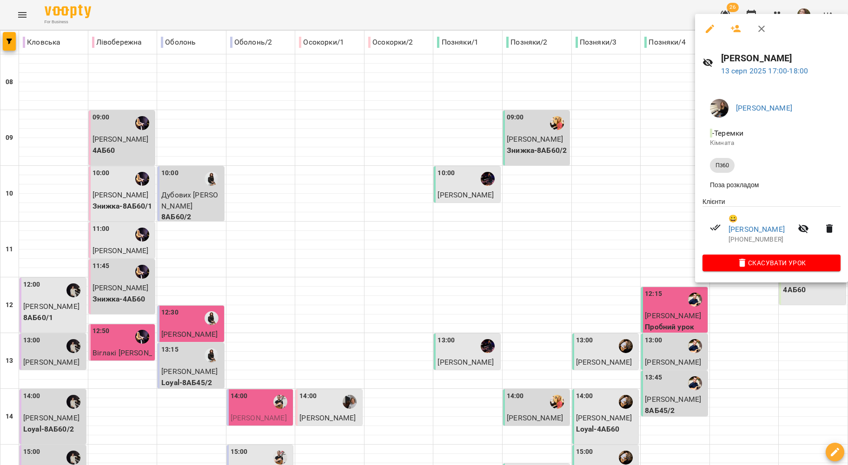
click at [628, 244] on div at bounding box center [424, 232] width 848 height 465
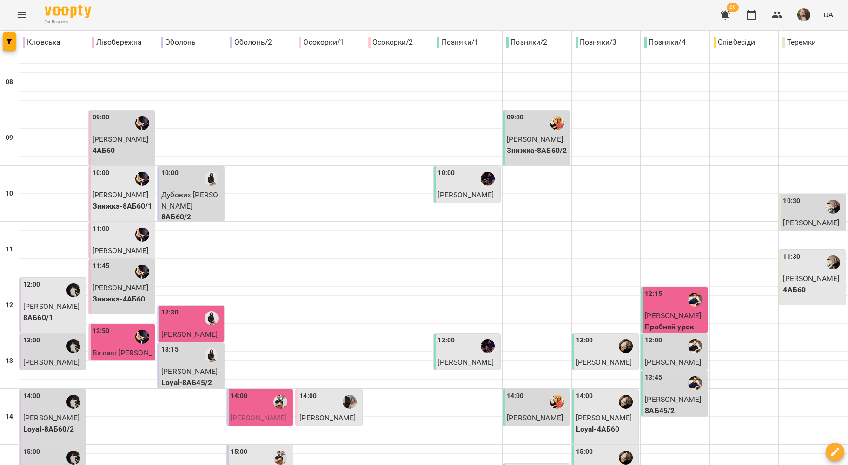
scroll to position [376, 0]
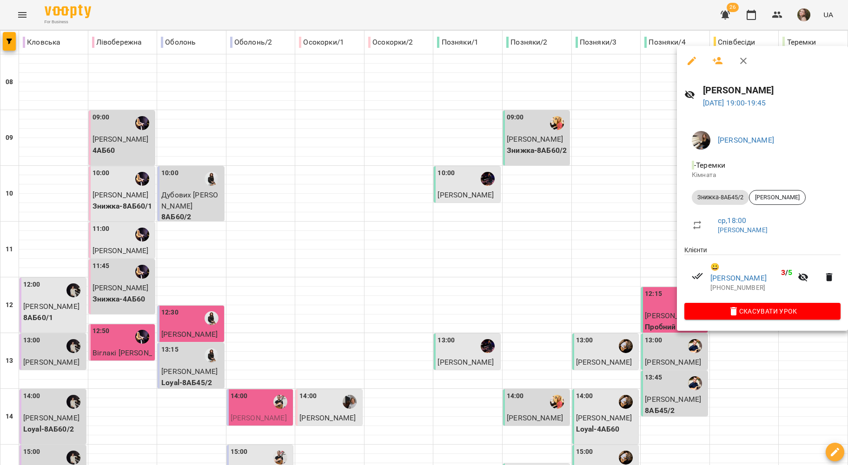
click at [592, 275] on div at bounding box center [424, 232] width 848 height 465
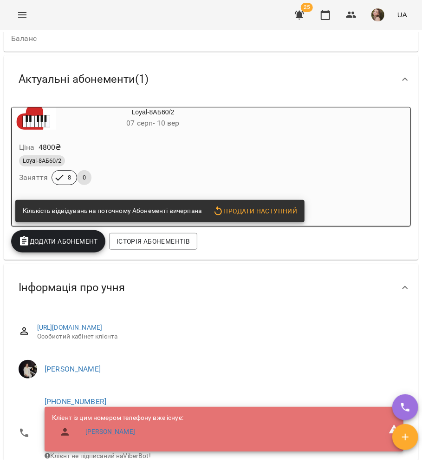
scroll to position [124, 0]
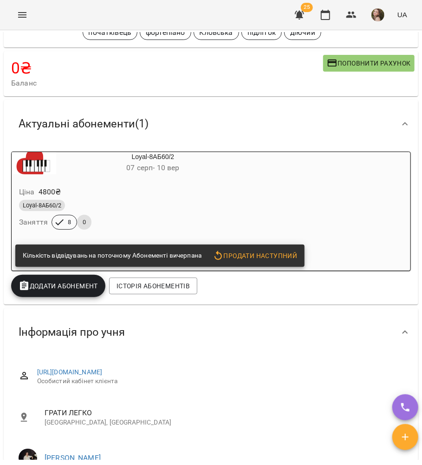
scroll to position [241, 0]
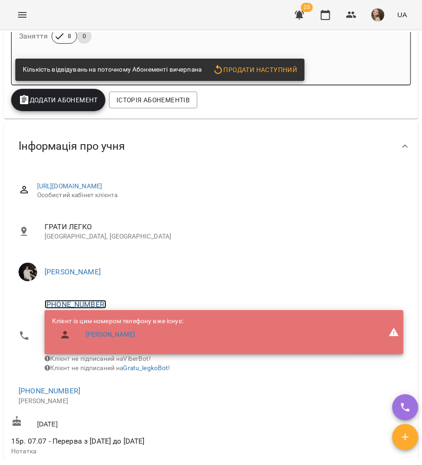
click at [78, 306] on link "+380502989521" at bounding box center [76, 304] width 62 height 9
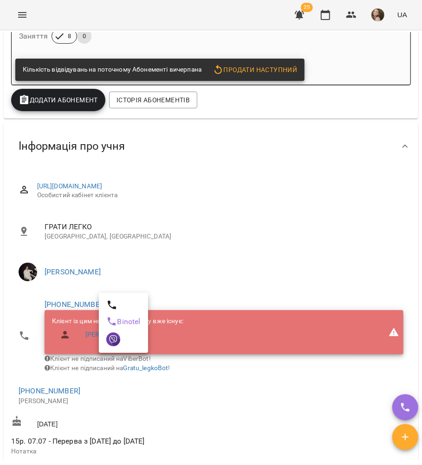
click at [46, 400] on div at bounding box center [211, 232] width 422 height 465
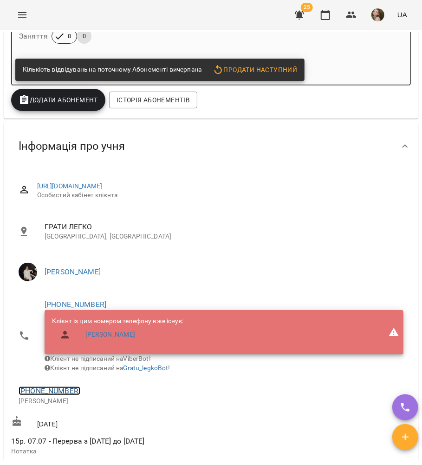
click at [50, 395] on link "+380502989521" at bounding box center [50, 390] width 62 height 9
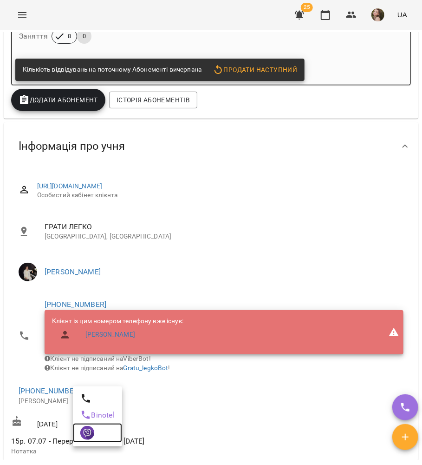
click at [87, 431] on img at bounding box center [87, 433] width 14 height 14
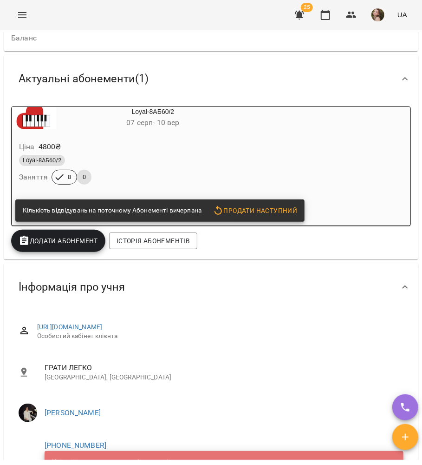
scroll to position [0, 0]
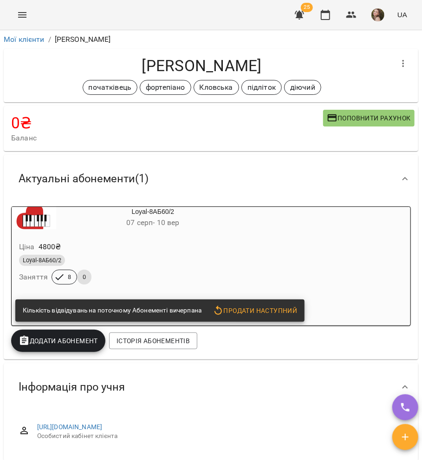
click at [190, 229] on h6 "07 серп - 10 вер" at bounding box center [153, 222] width 194 height 13
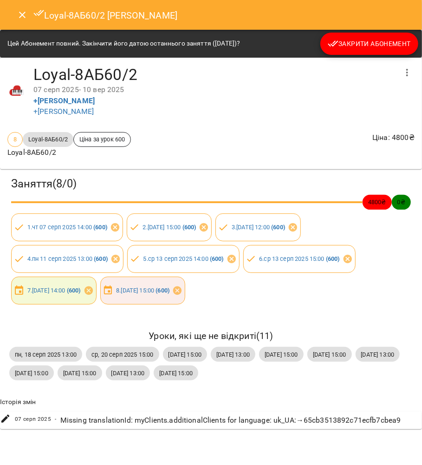
click at [352, 37] on button "Закрити Абонемент" at bounding box center [370, 44] width 98 height 22
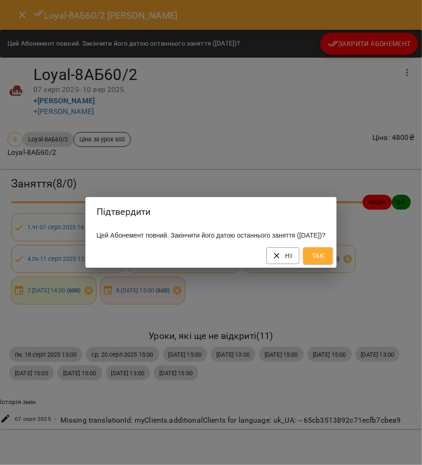
click at [326, 261] on span "Так" at bounding box center [318, 255] width 15 height 11
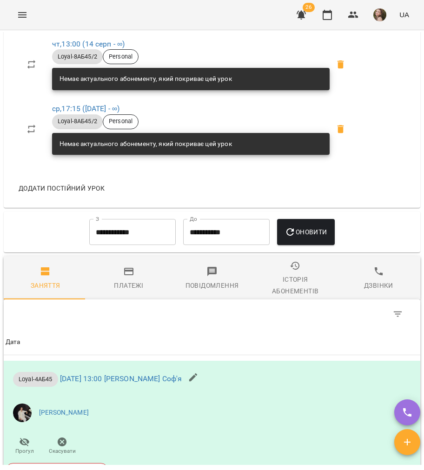
click at [134, 291] on div "Платежі" at bounding box center [128, 285] width 29 height 11
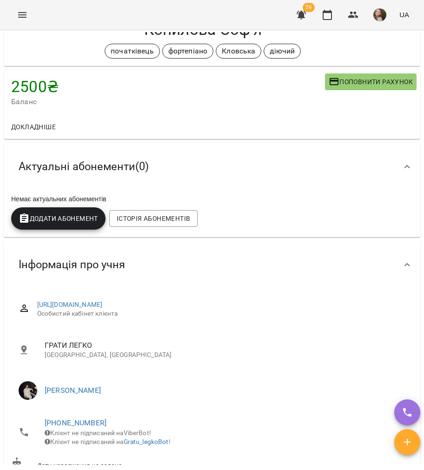
scroll to position [15, 0]
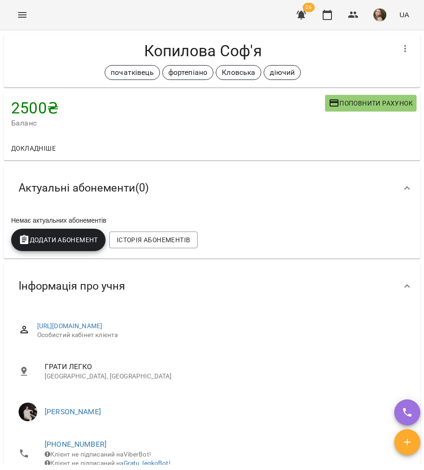
click at [62, 240] on span "Додати Абонемент" at bounding box center [58, 239] width 79 height 11
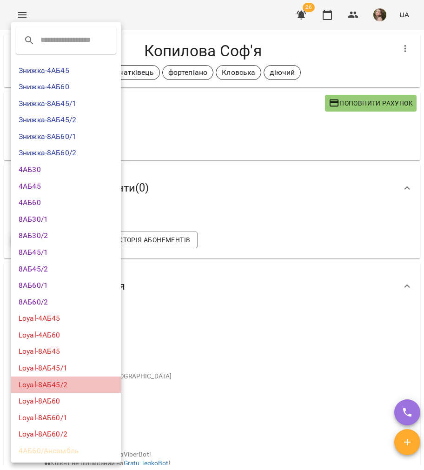
click at [69, 381] on li "Loyal-8АБ45/2" at bounding box center [66, 384] width 110 height 17
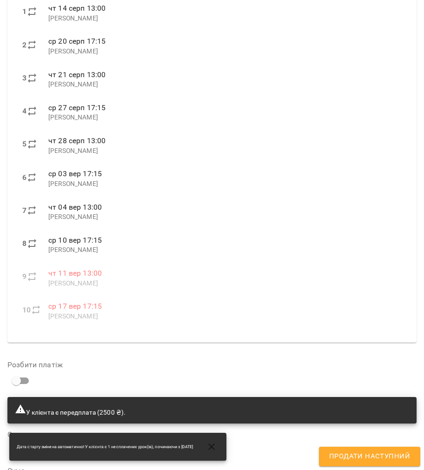
scroll to position [454, 0]
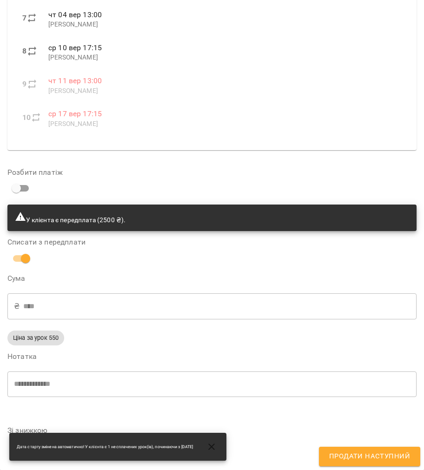
click at [354, 456] on span "Продати наступний" at bounding box center [369, 456] width 81 height 12
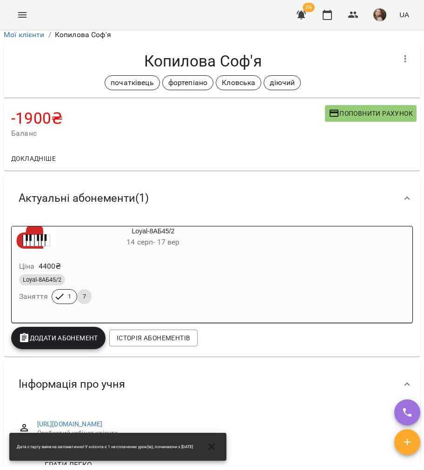
scroll to position [0, 0]
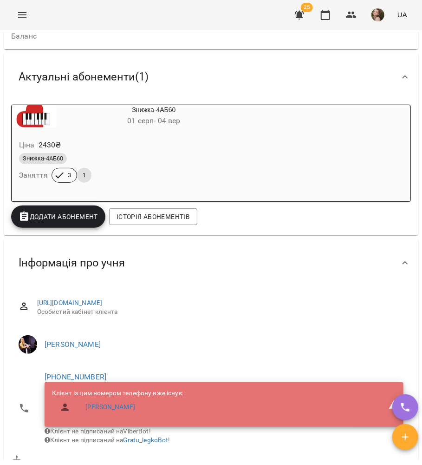
scroll to position [248, 0]
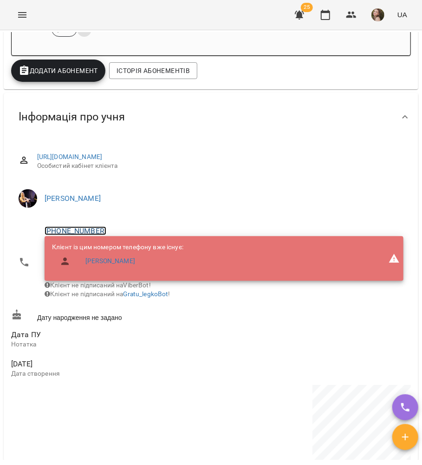
click at [82, 231] on link "+380503827480" at bounding box center [76, 230] width 62 height 9
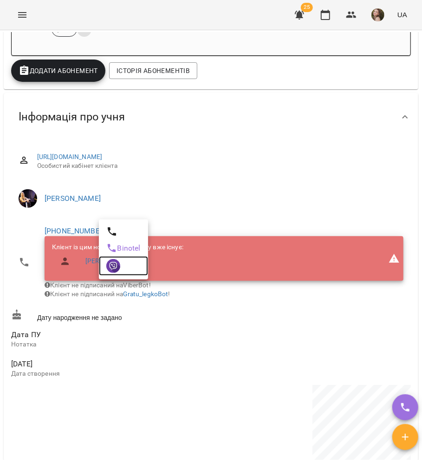
click at [116, 268] on img at bounding box center [113, 266] width 14 height 14
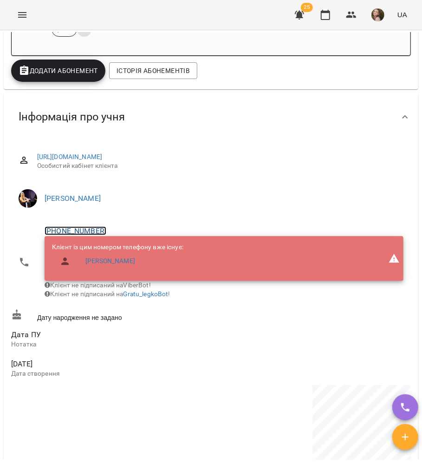
click at [56, 230] on link "+380503827480" at bounding box center [76, 230] width 62 height 9
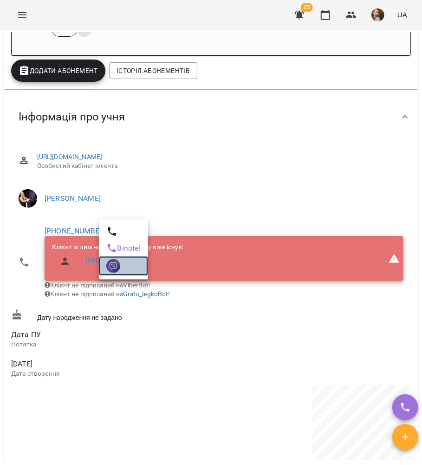
click at [108, 268] on img at bounding box center [113, 266] width 14 height 14
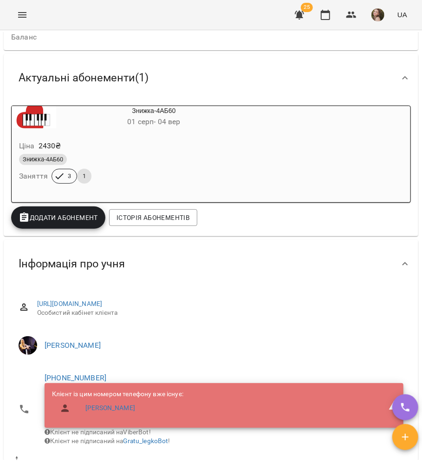
scroll to position [62, 0]
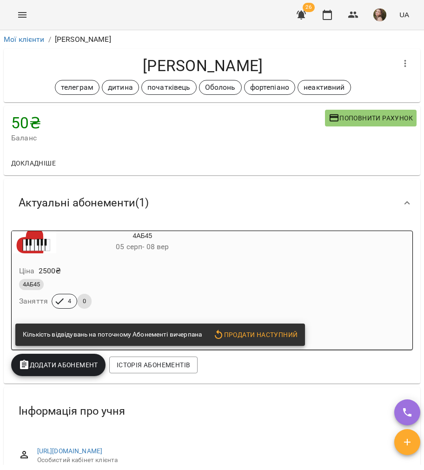
click at [215, 266] on div "Ціна 2500 ₴" at bounding box center [120, 271] width 206 height 17
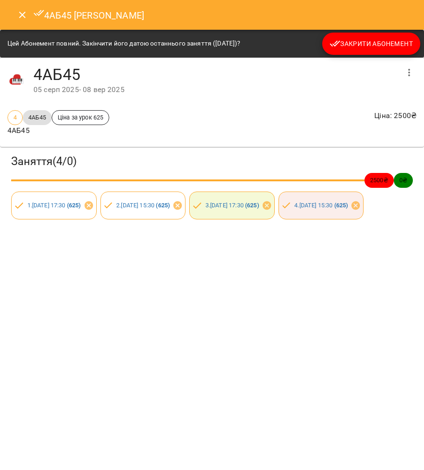
click at [385, 47] on span "Закрити Абонемент" at bounding box center [371, 43] width 83 height 11
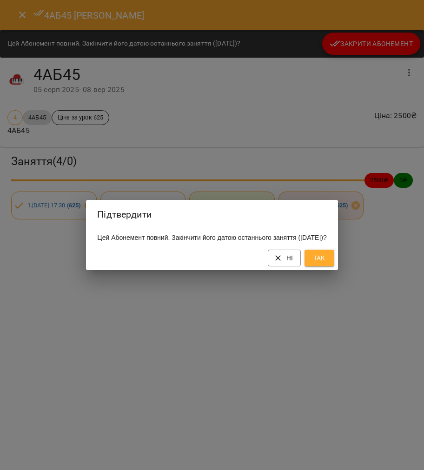
drag, startPoint x: 336, startPoint y: 251, endPoint x: 339, endPoint y: 257, distance: 6.7
click at [336, 246] on div "Цей Абонемент повний. Закінчити його датою останнього заняття ([DATE])?" at bounding box center [211, 237] width 251 height 17
click at [327, 262] on span "Так" at bounding box center [319, 257] width 15 height 11
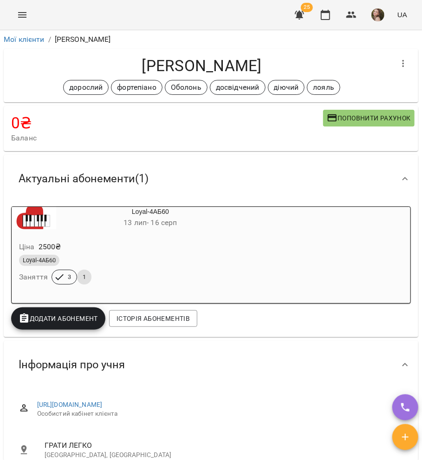
scroll to position [124, 0]
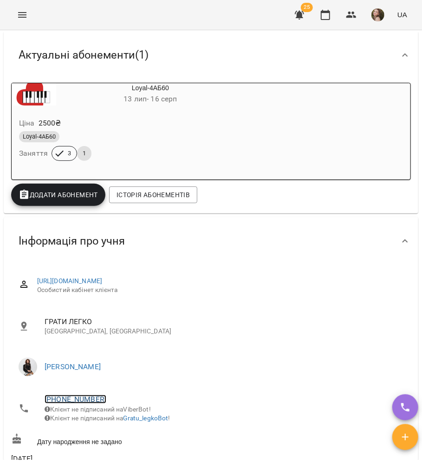
click at [63, 399] on link "[PHONE_NUMBER]" at bounding box center [76, 399] width 62 height 9
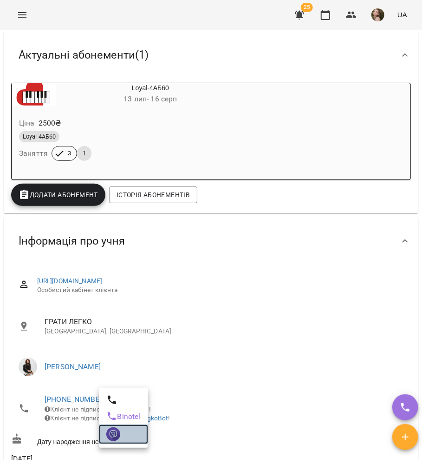
click at [107, 434] on img at bounding box center [113, 434] width 14 height 14
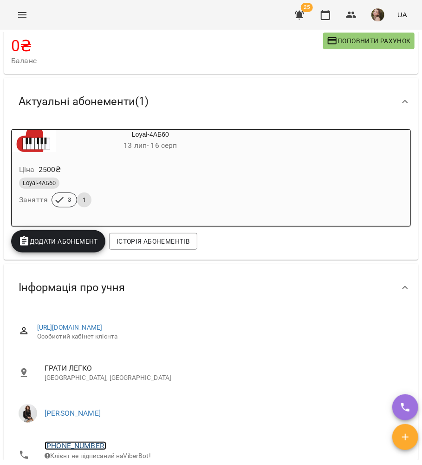
scroll to position [62, 0]
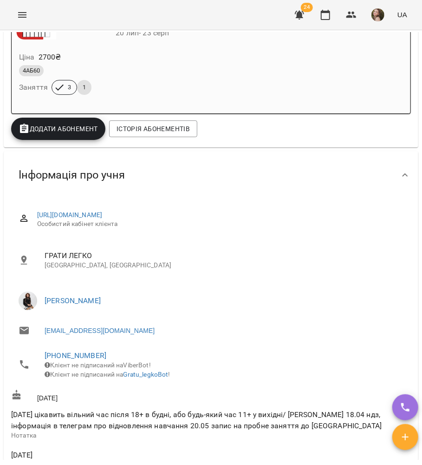
scroll to position [248, 0]
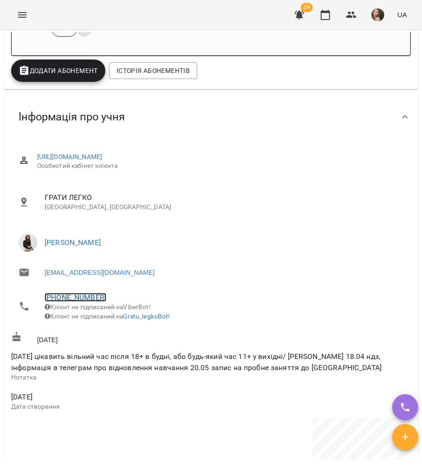
click at [65, 299] on link "[PHONE_NUMBER]" at bounding box center [76, 297] width 62 height 9
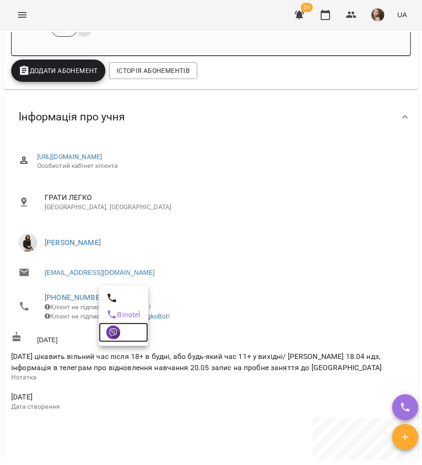
click at [112, 336] on img at bounding box center [113, 332] width 14 height 14
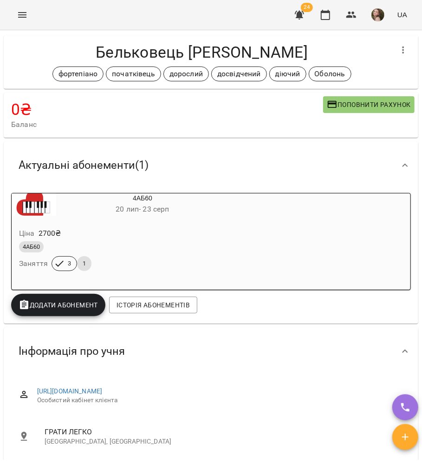
scroll to position [0, 0]
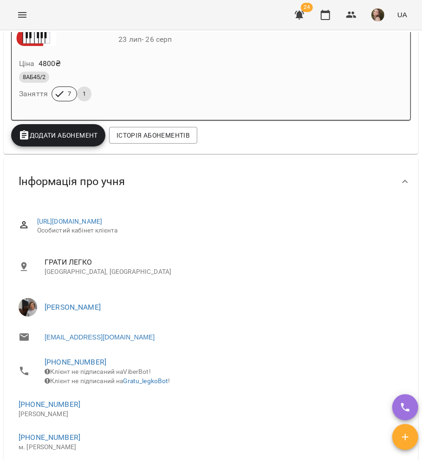
scroll to position [248, 0]
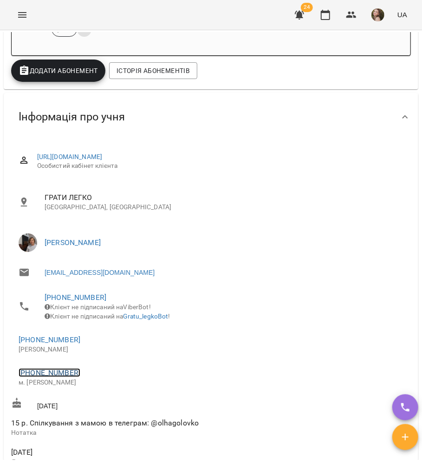
click at [53, 377] on link "[PHONE_NUMBER]" at bounding box center [50, 372] width 62 height 9
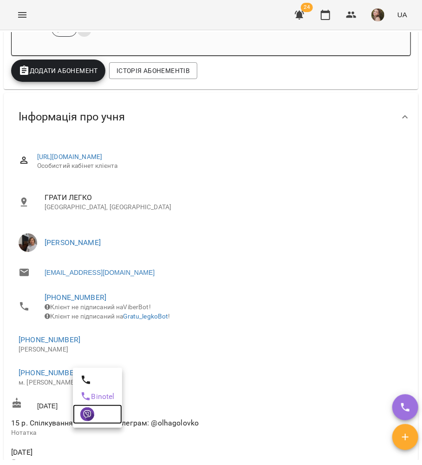
click at [86, 413] on img at bounding box center [87, 414] width 14 height 14
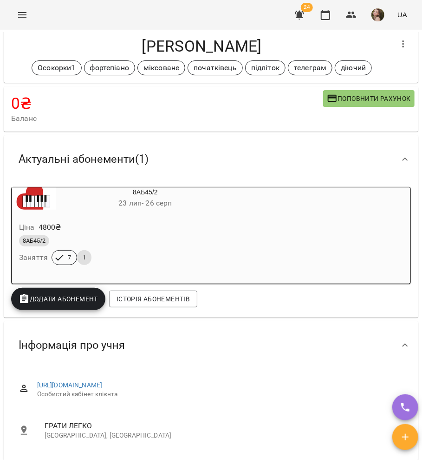
scroll to position [0, 0]
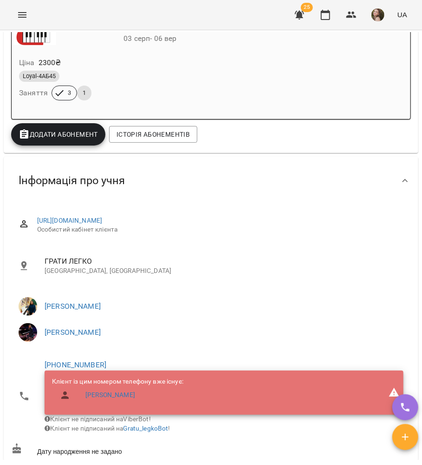
scroll to position [186, 0]
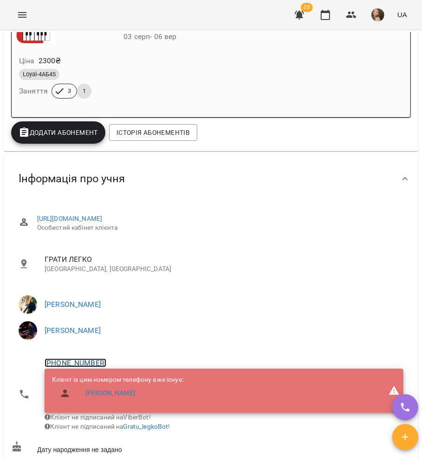
click at [71, 363] on link "+380977203542" at bounding box center [76, 362] width 62 height 9
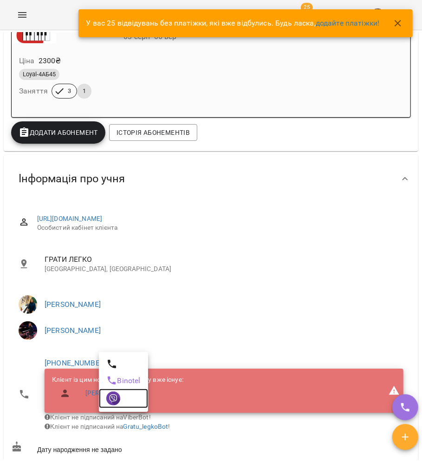
click at [114, 393] on img at bounding box center [113, 398] width 14 height 14
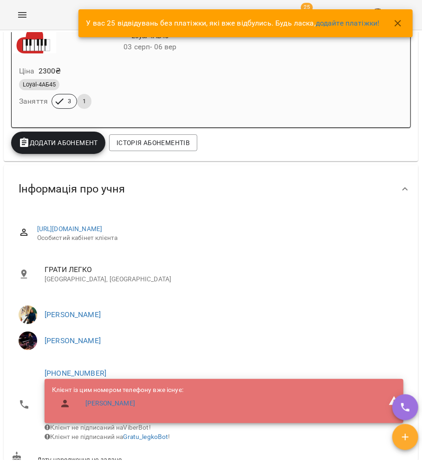
scroll to position [0, 0]
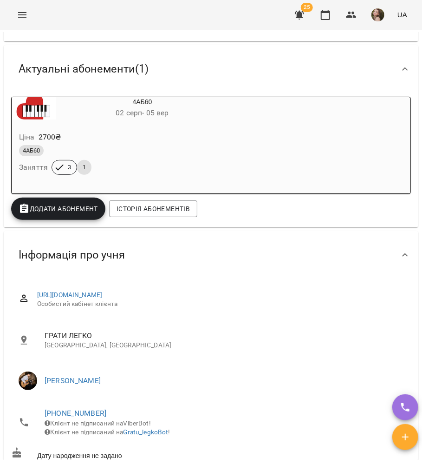
scroll to position [248, 0]
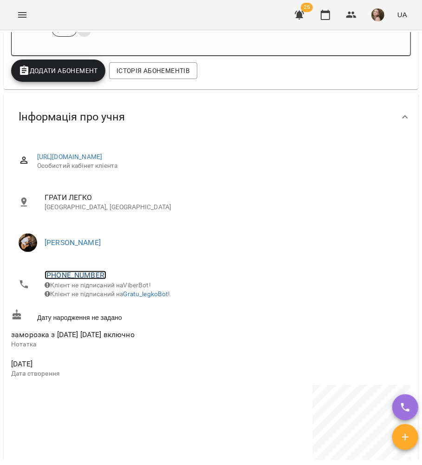
click at [79, 279] on link "[PHONE_NUMBER]" at bounding box center [76, 275] width 62 height 9
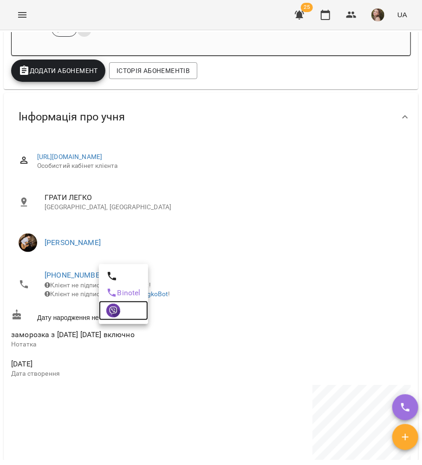
click at [110, 311] on img at bounding box center [113, 311] width 14 height 14
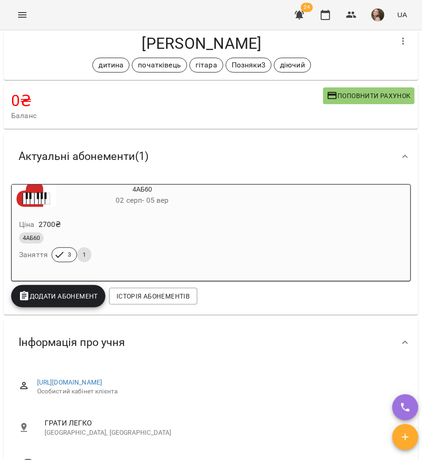
scroll to position [0, 0]
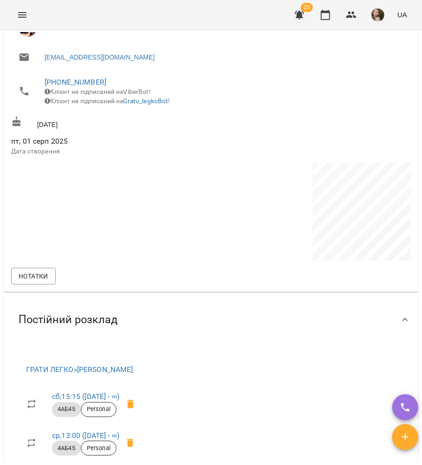
scroll to position [372, 0]
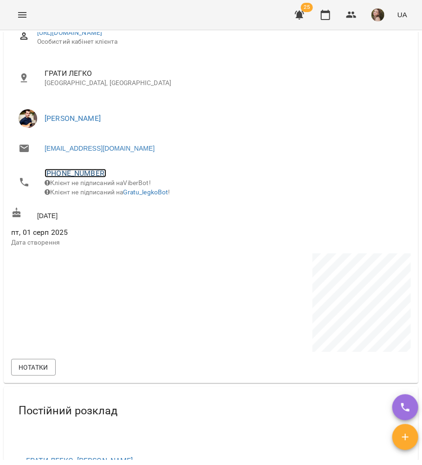
click at [73, 174] on link "[PHONE_NUMBER]" at bounding box center [76, 173] width 62 height 9
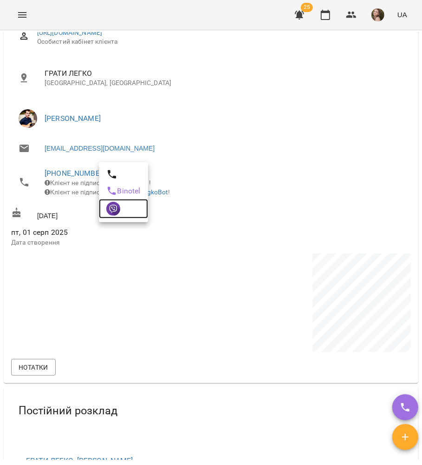
click at [116, 209] on img at bounding box center [113, 209] width 14 height 14
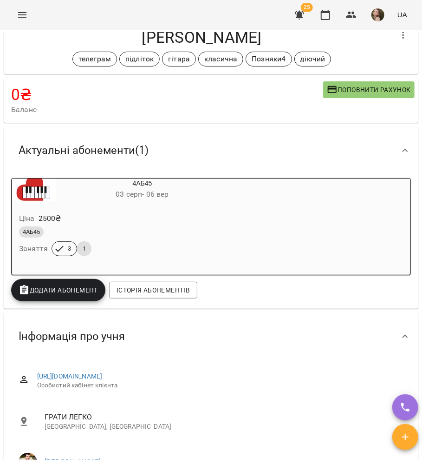
scroll to position [0, 0]
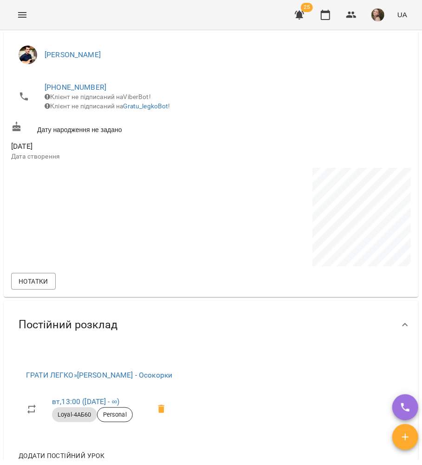
scroll to position [434, 0]
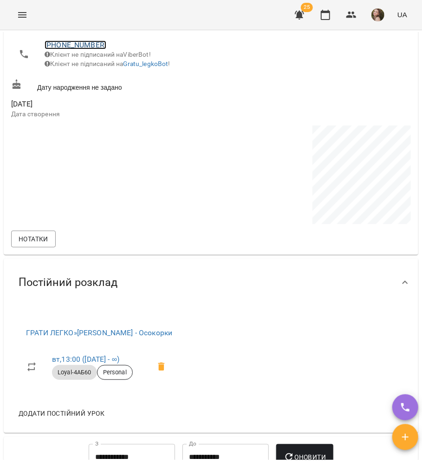
click at [73, 47] on link "[PHONE_NUMBER]" at bounding box center [76, 44] width 62 height 9
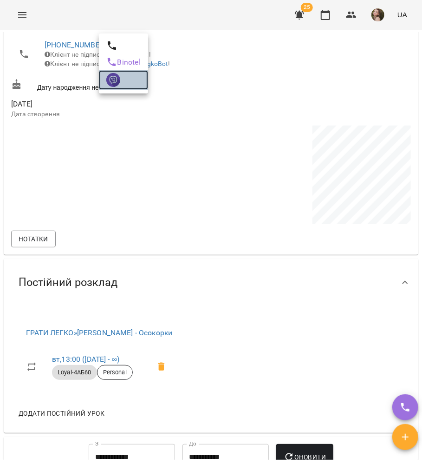
click at [125, 72] on link at bounding box center [123, 80] width 49 height 20
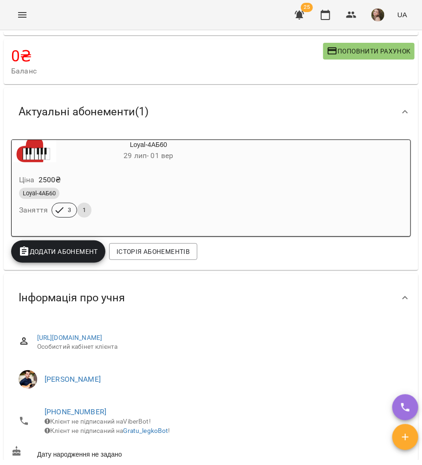
scroll to position [0, 0]
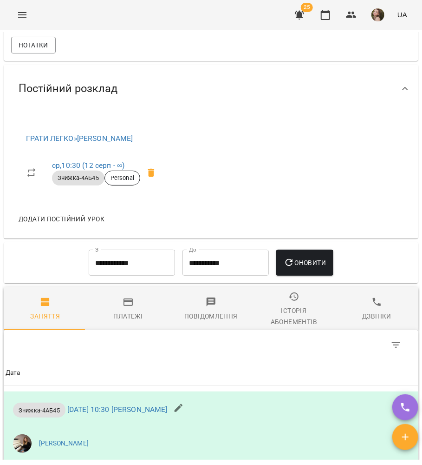
scroll to position [290, 0]
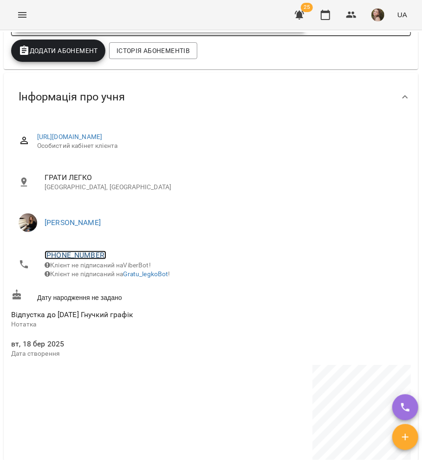
click at [51, 254] on link "[PHONE_NUMBER]" at bounding box center [76, 255] width 62 height 9
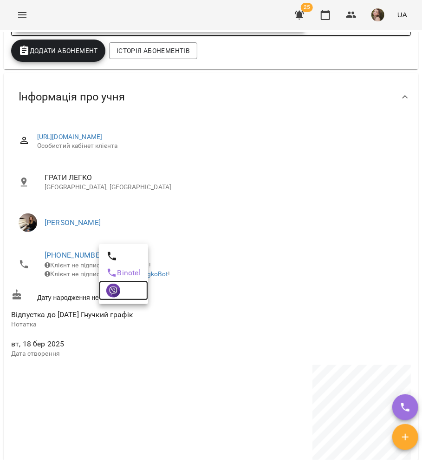
click at [112, 291] on img at bounding box center [113, 291] width 14 height 14
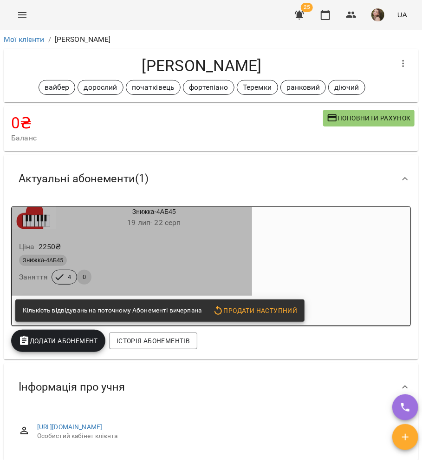
drag, startPoint x: 249, startPoint y: 236, endPoint x: 342, endPoint y: 39, distance: 218.3
click at [249, 236] on div "Ціна 2250 ₴ Знижка-4АБ45 Заняття 4 0" at bounding box center [132, 264] width 241 height 63
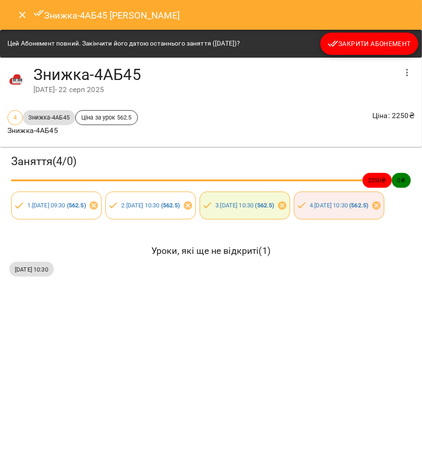
click at [359, 44] on span "Закрити Абонемент" at bounding box center [369, 43] width 83 height 11
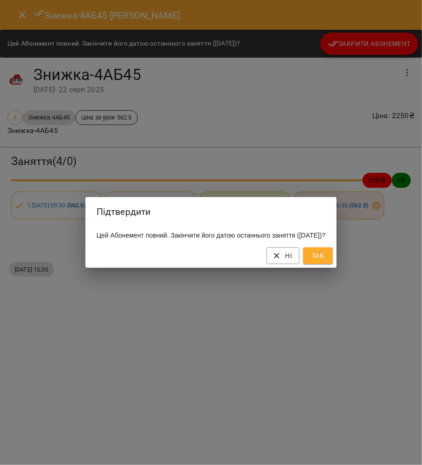
click at [323, 264] on button "Так" at bounding box center [319, 255] width 30 height 17
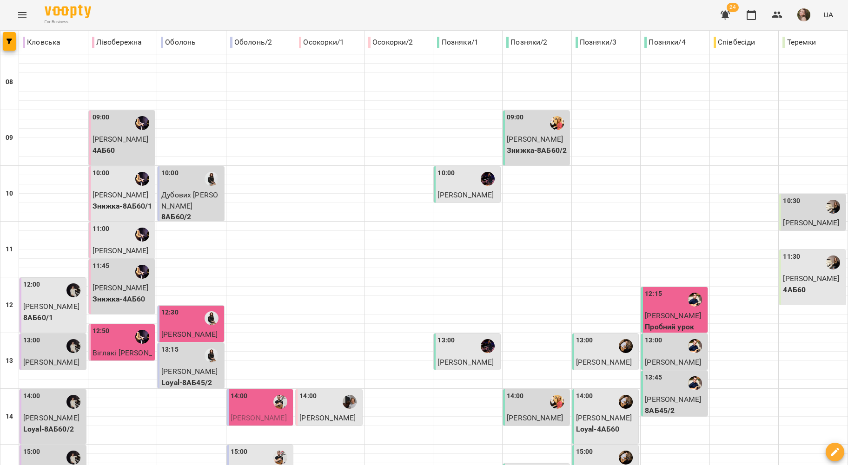
click at [19, 15] on icon "Menu" at bounding box center [22, 15] width 8 height 6
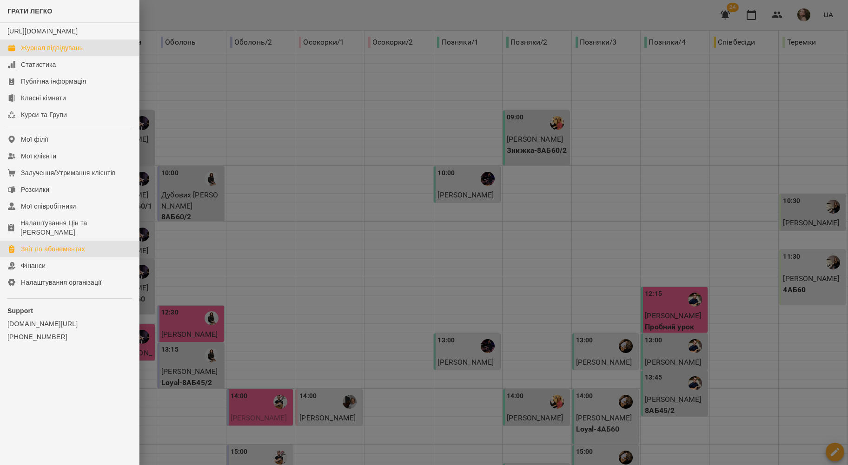
click at [40, 252] on div "Звіт по абонементах" at bounding box center [53, 248] width 64 height 9
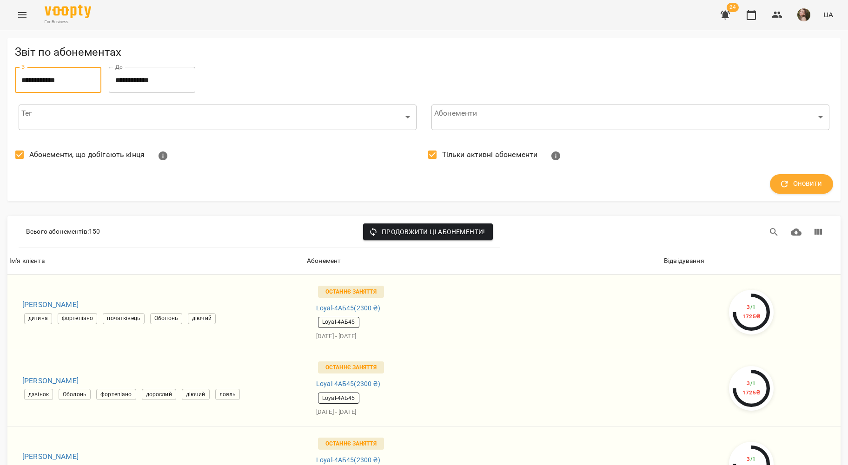
click at [83, 80] on input "**********" at bounding box center [58, 80] width 86 height 26
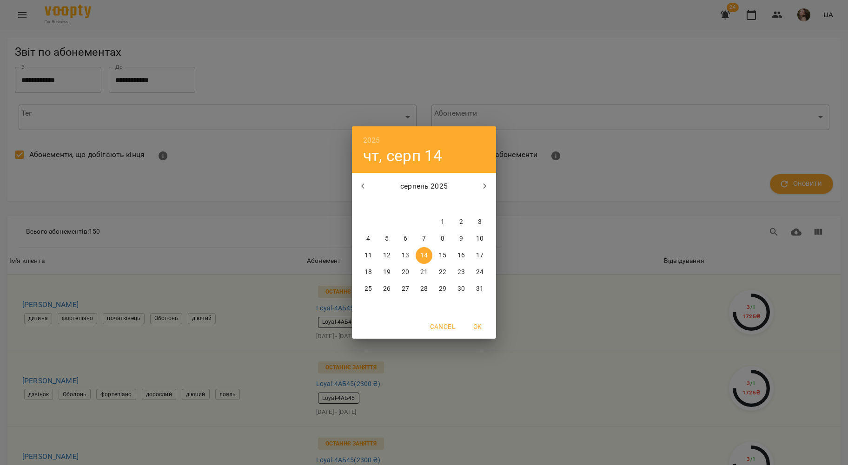
click at [365, 253] on p "11" at bounding box center [367, 255] width 7 height 9
type input "**********"
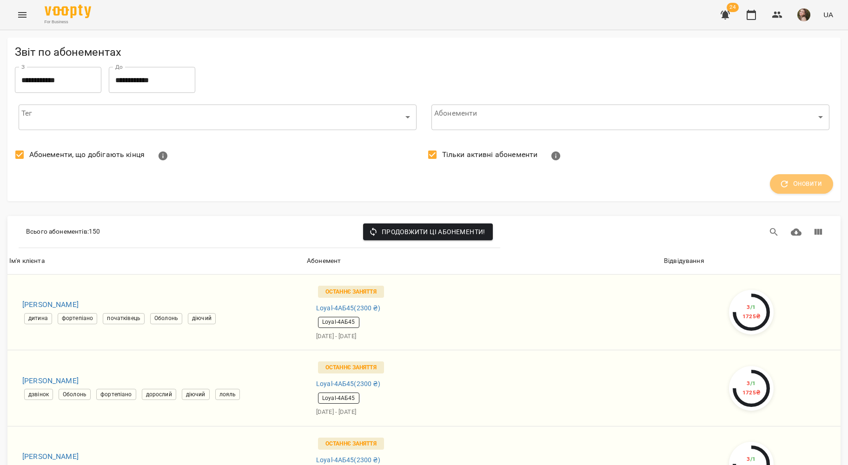
click at [786, 181] on span "Оновити" at bounding box center [801, 184] width 41 height 12
click at [688, 255] on th "Відвідування" at bounding box center [751, 261] width 178 height 26
click at [690, 261] on div "Відвідування" at bounding box center [684, 261] width 40 height 11
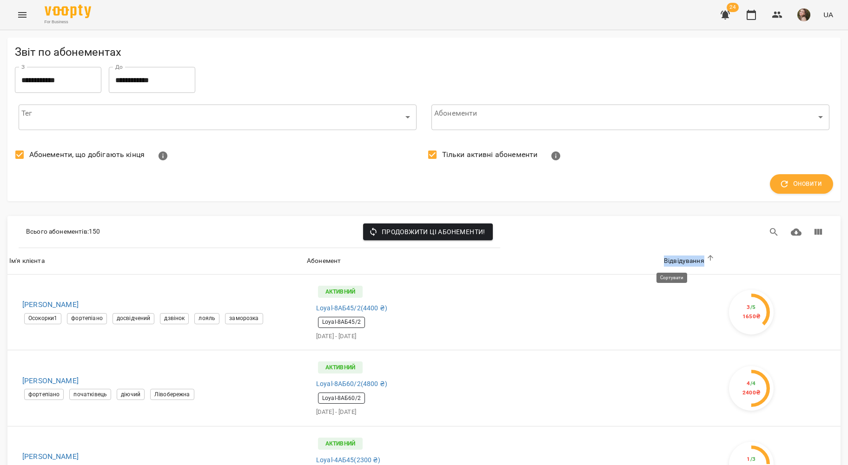
click at [696, 261] on div "Відвідування" at bounding box center [684, 261] width 40 height 11
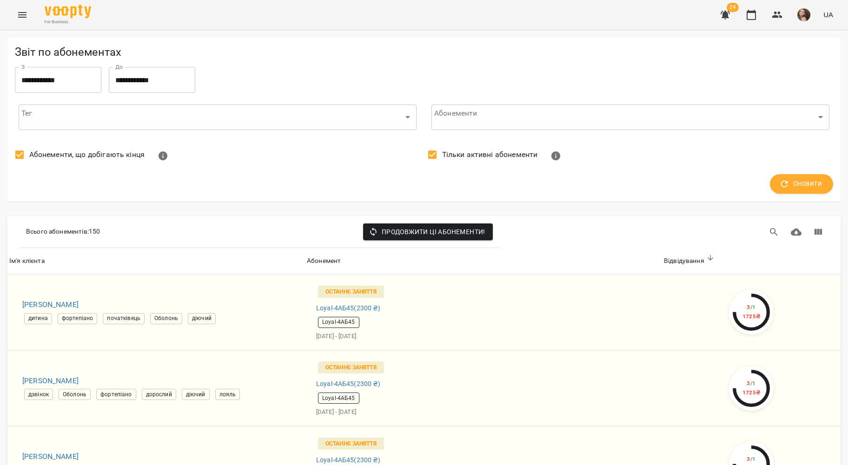
click at [598, 185] on div "Оновити" at bounding box center [424, 184] width 818 height 20
click at [801, 185] on span "Оновити" at bounding box center [801, 184] width 41 height 12
click at [675, 268] on th "Відвідування" at bounding box center [751, 261] width 178 height 26
click at [676, 258] on div "Відвідування" at bounding box center [684, 261] width 40 height 11
click at [706, 257] on icon at bounding box center [710, 258] width 8 height 8
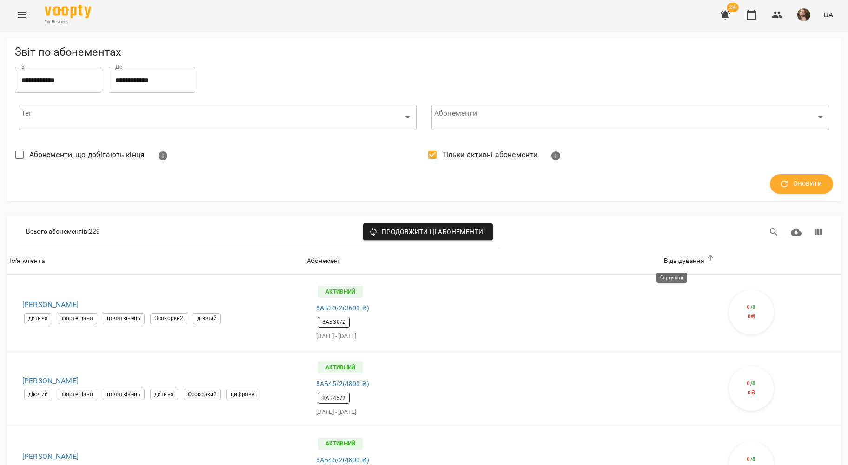
click at [706, 257] on icon at bounding box center [710, 258] width 8 height 8
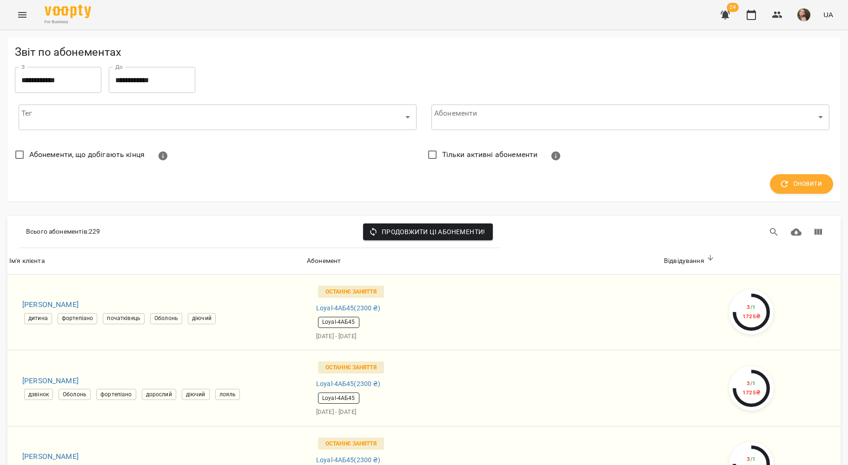
click at [770, 183] on button "Оновити" at bounding box center [801, 184] width 63 height 20
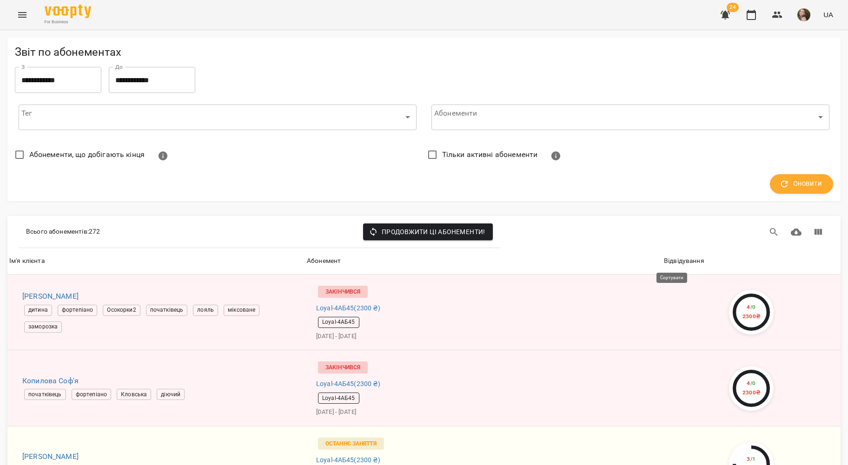
click at [685, 262] on div "Відвідування" at bounding box center [684, 261] width 40 height 11
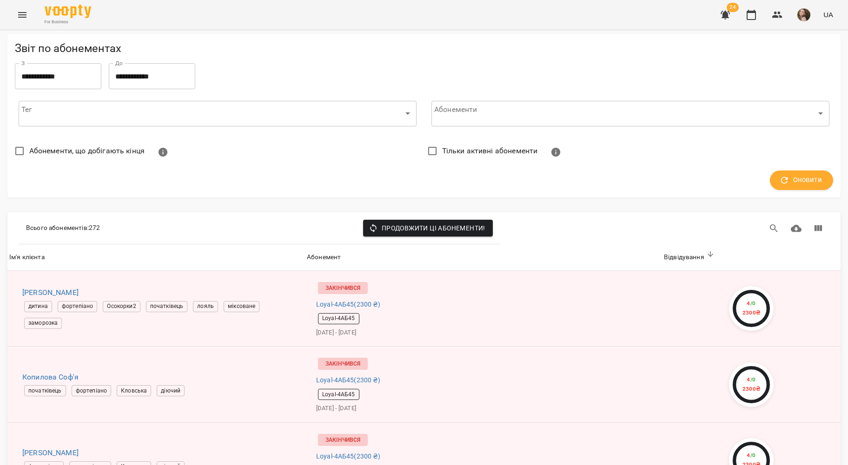
scroll to position [2850, 0]
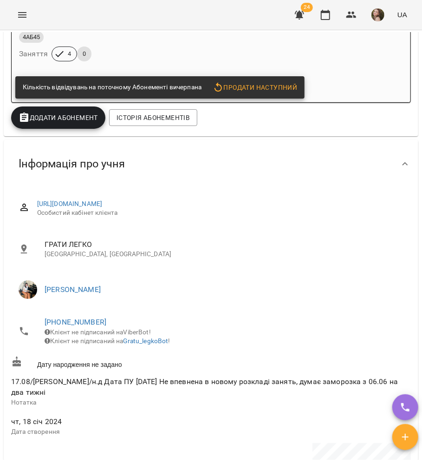
scroll to position [186, 0]
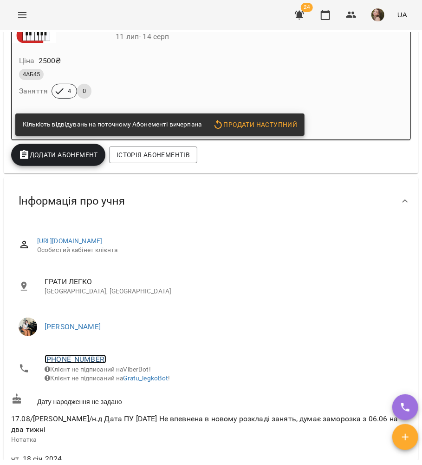
click at [76, 357] on link "[PHONE_NUMBER]" at bounding box center [76, 359] width 62 height 9
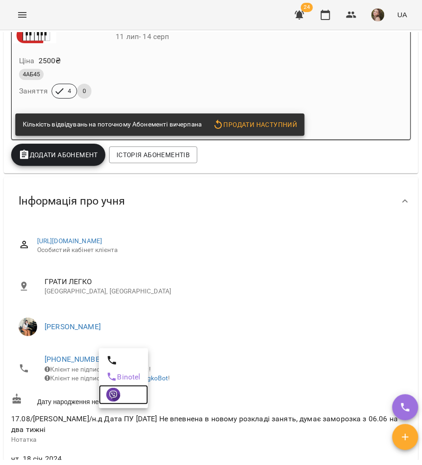
click at [113, 389] on img at bounding box center [113, 395] width 14 height 14
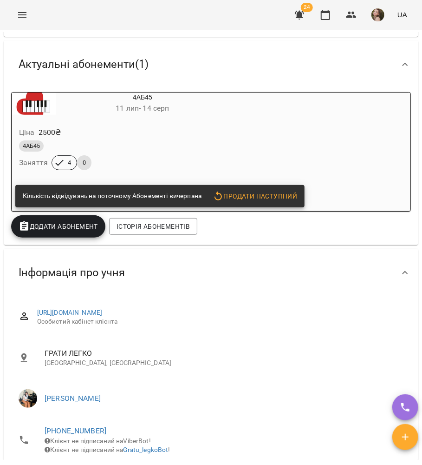
scroll to position [0, 0]
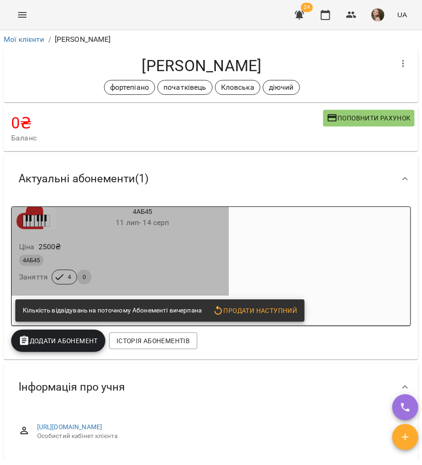
click at [199, 260] on div "4АБ45" at bounding box center [120, 260] width 203 height 11
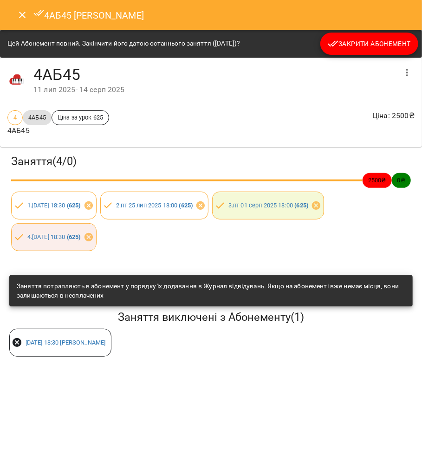
click at [368, 44] on span "Закрити Абонемент" at bounding box center [369, 43] width 83 height 11
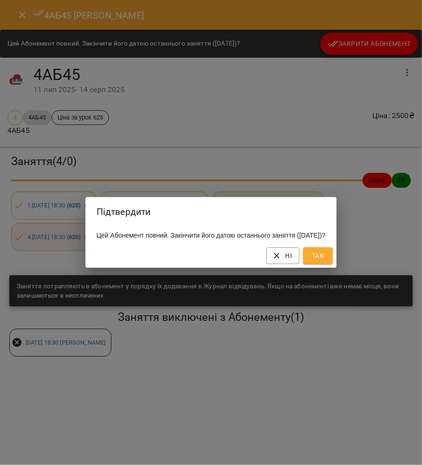
click at [333, 261] on button "Так" at bounding box center [319, 255] width 30 height 17
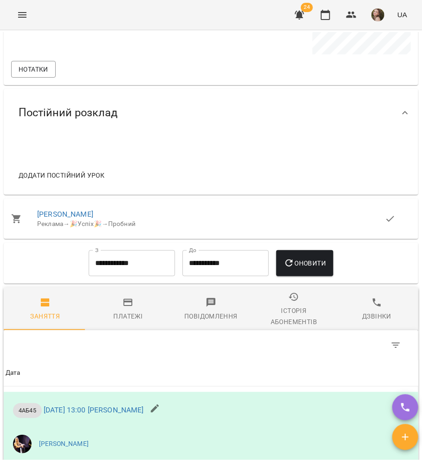
scroll to position [931, 0]
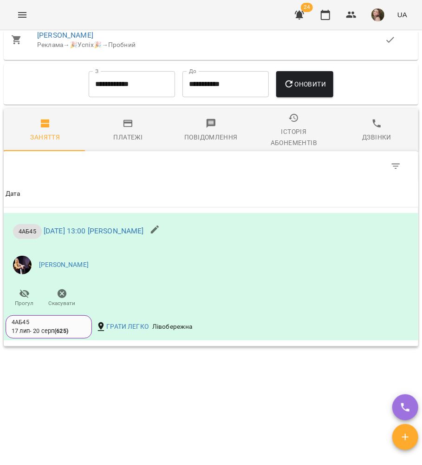
click at [122, 91] on input "**********" at bounding box center [132, 84] width 86 height 26
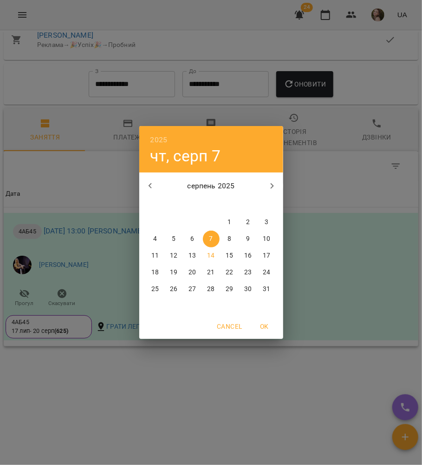
click at [232, 220] on span "1" at bounding box center [230, 222] width 17 height 9
type input "**********"
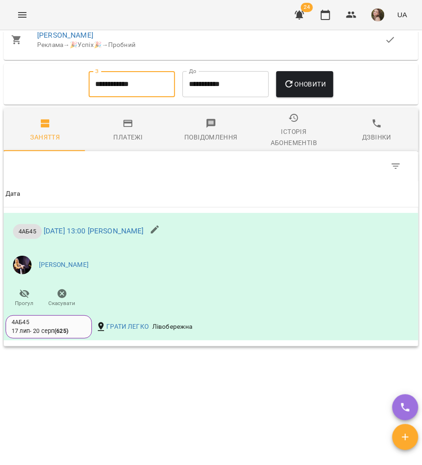
click at [295, 84] on icon "button" at bounding box center [289, 84] width 11 height 11
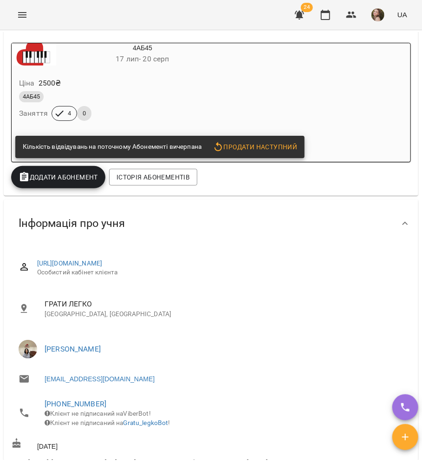
scroll to position [0, 0]
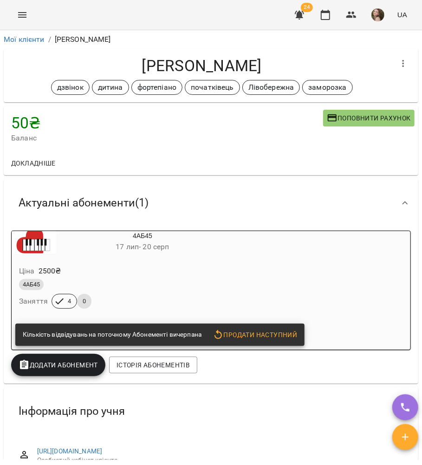
click at [145, 292] on div "4АБ45" at bounding box center [120, 284] width 206 height 15
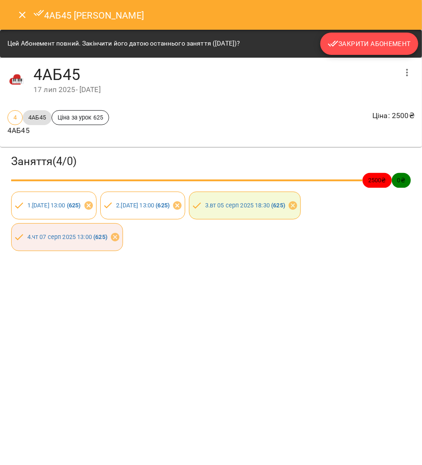
click at [350, 39] on span "Закрити Абонемент" at bounding box center [369, 43] width 83 height 11
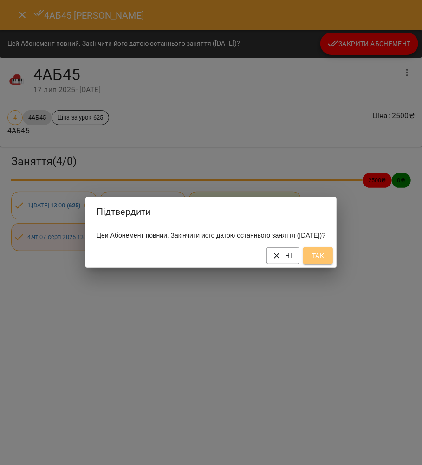
click at [326, 260] on span "Так" at bounding box center [318, 255] width 15 height 11
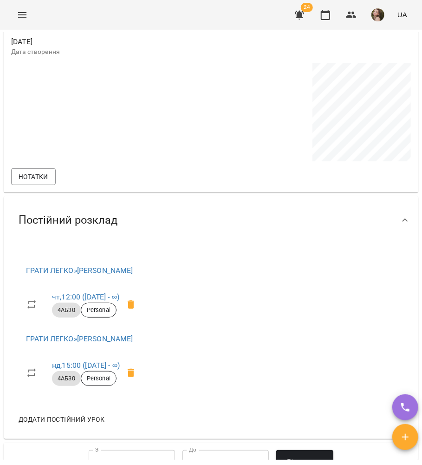
scroll to position [534, 0]
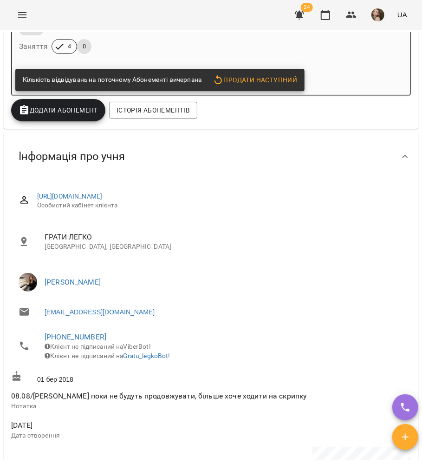
scroll to position [102, 0]
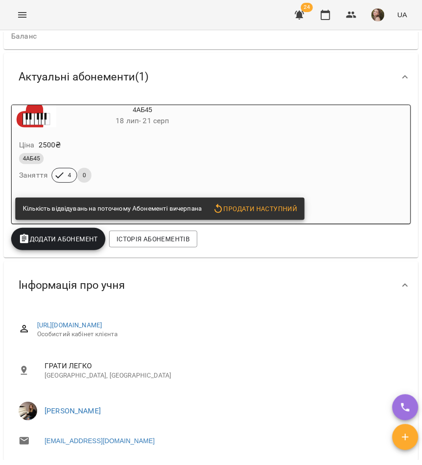
click at [129, 160] on div "4АБ45" at bounding box center [120, 158] width 203 height 11
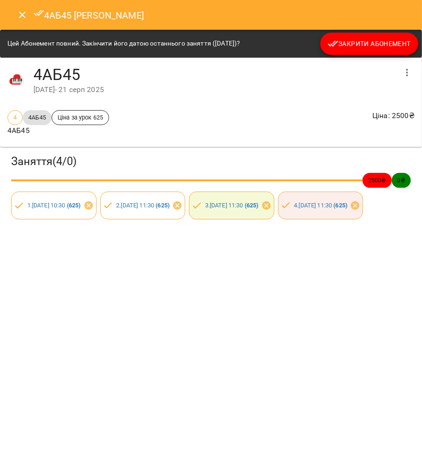
click at [347, 23] on div "4АБ45 [PERSON_NAME]" at bounding box center [211, 15] width 422 height 30
click at [348, 31] on div "Цей Абонемент повний. Закінчити його датою останнього заняття (08 серп 2025)? З…" at bounding box center [211, 44] width 422 height 28
click at [348, 34] on button "Закрити Абонемент" at bounding box center [370, 44] width 98 height 22
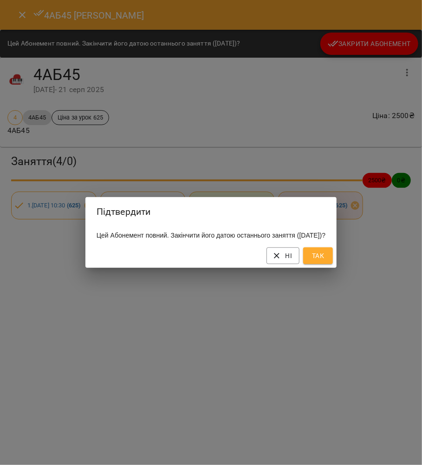
click at [326, 259] on span "Так" at bounding box center [318, 255] width 15 height 11
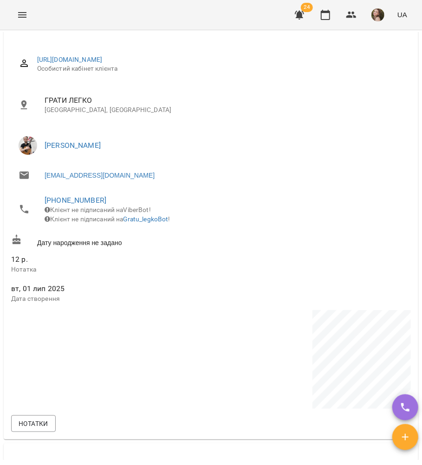
scroll to position [472, 0]
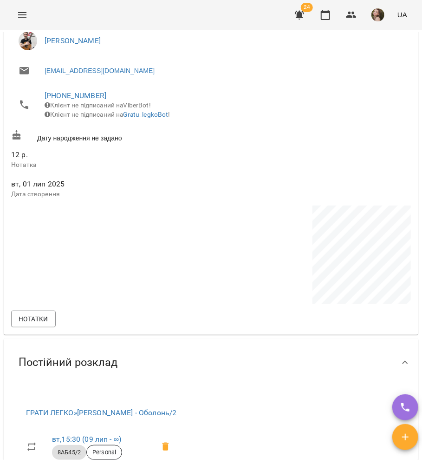
click at [73, 102] on span "Клієнт не підписаний на ViberBot!" at bounding box center [98, 104] width 106 height 7
click at [73, 98] on link "[PHONE_NUMBER]" at bounding box center [76, 95] width 62 height 9
click at [113, 137] on img at bounding box center [113, 131] width 14 height 14
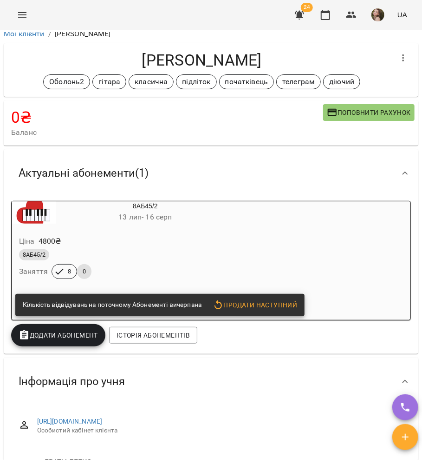
scroll to position [0, 0]
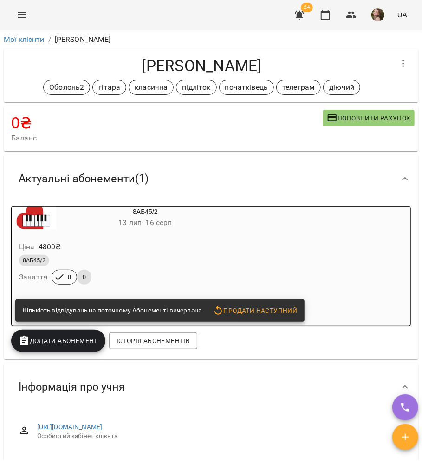
drag, startPoint x: 68, startPoint y: 240, endPoint x: 86, endPoint y: 221, distance: 27.0
click at [68, 240] on div "Ціна 4800 ₴" at bounding box center [123, 246] width 212 height 17
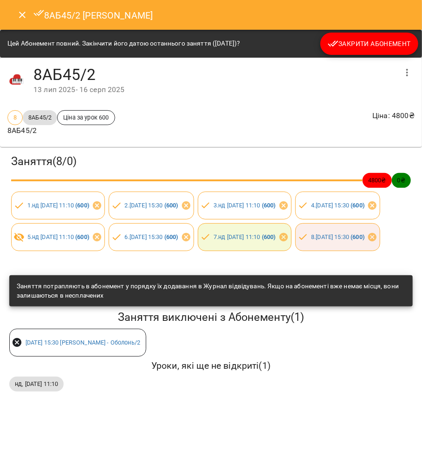
click at [337, 34] on button "Закрити Абонемент" at bounding box center [370, 44] width 98 height 22
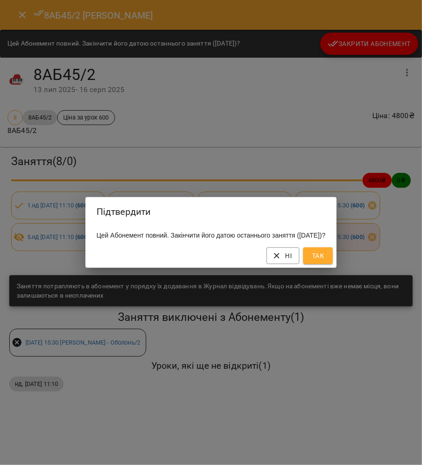
drag, startPoint x: 327, startPoint y: 258, endPoint x: 328, endPoint y: 226, distance: 31.6
click at [326, 258] on span "Так" at bounding box center [318, 255] width 15 height 11
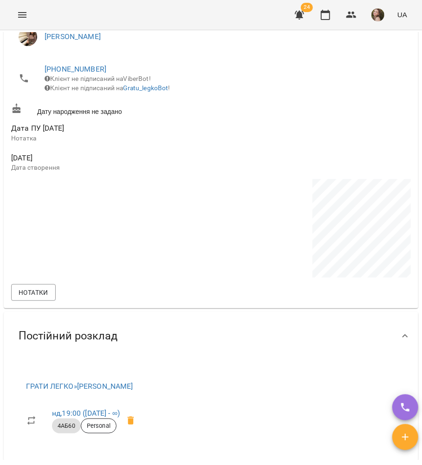
scroll to position [248, 0]
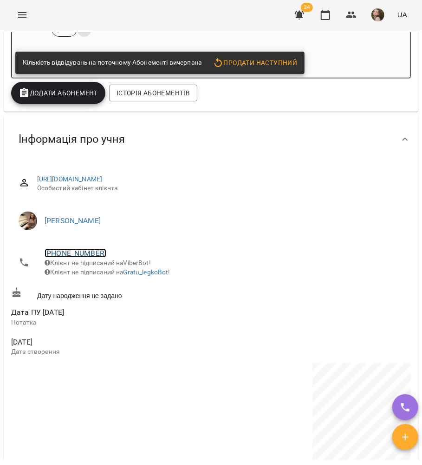
click at [67, 251] on link "[PHONE_NUMBER]" at bounding box center [76, 253] width 62 height 9
click at [359, 246] on div at bounding box center [211, 232] width 422 height 465
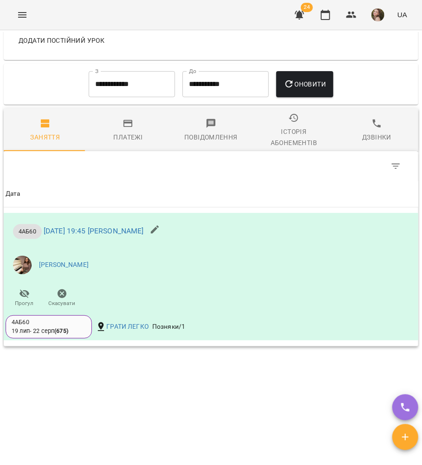
scroll to position [369, 0]
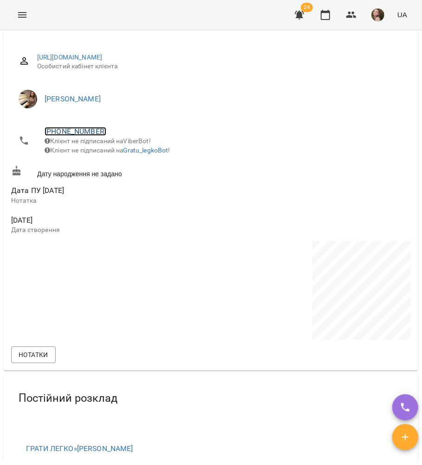
click at [60, 131] on link "[PHONE_NUMBER]" at bounding box center [76, 131] width 62 height 9
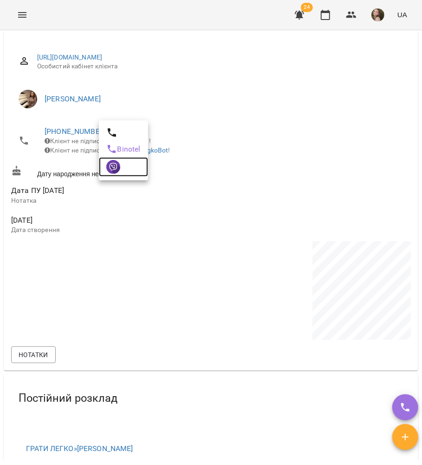
click at [101, 172] on link at bounding box center [123, 167] width 49 height 20
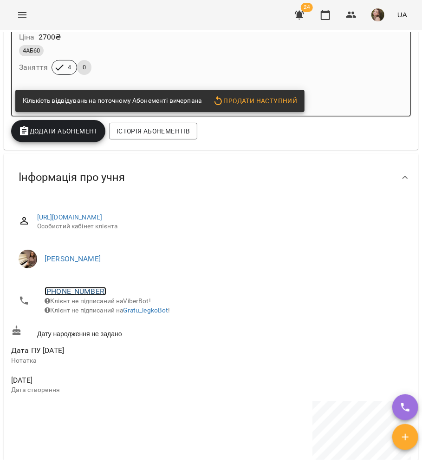
scroll to position [186, 0]
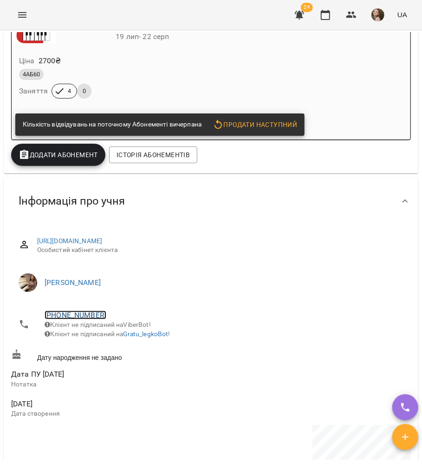
click at [73, 319] on link "+380952340795" at bounding box center [76, 314] width 62 height 9
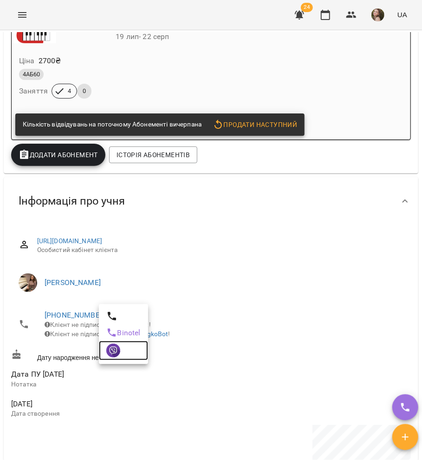
click at [112, 356] on img at bounding box center [113, 350] width 14 height 14
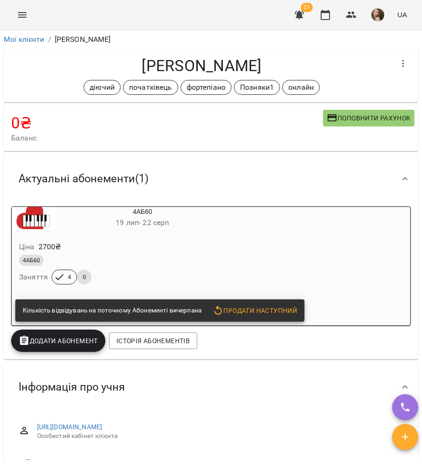
click at [297, 284] on div "4АБ60 19 лип - 22 серп Ціна 2700 ₴ 4АБ60 Заняття 4 0 Кількість відвідувань на п…" at bounding box center [211, 265] width 400 height 119
click at [252, 219] on div "4АБ60 19 лип - 22 серп Ціна 2700 ₴ 4АБ60 Заняття 4 0 Кількість відвідувань на п…" at bounding box center [211, 265] width 400 height 119
click at [113, 254] on div "4АБ60" at bounding box center [120, 260] width 206 height 15
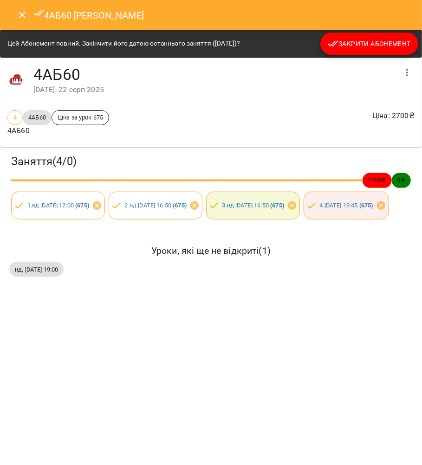
click at [381, 44] on span "Закрити Абонемент" at bounding box center [369, 43] width 83 height 11
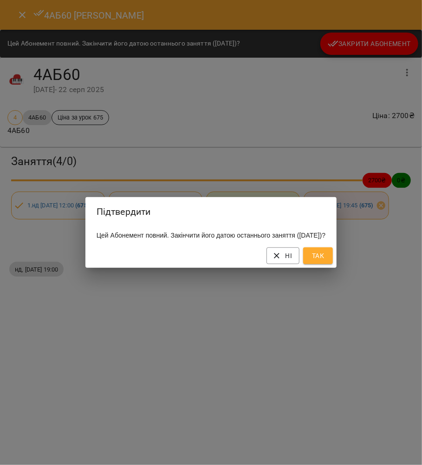
click at [333, 264] on button "Так" at bounding box center [319, 255] width 30 height 17
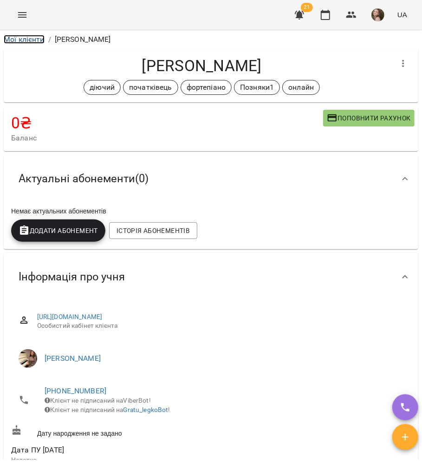
click at [21, 36] on link "Мої клієнти" at bounding box center [24, 39] width 41 height 9
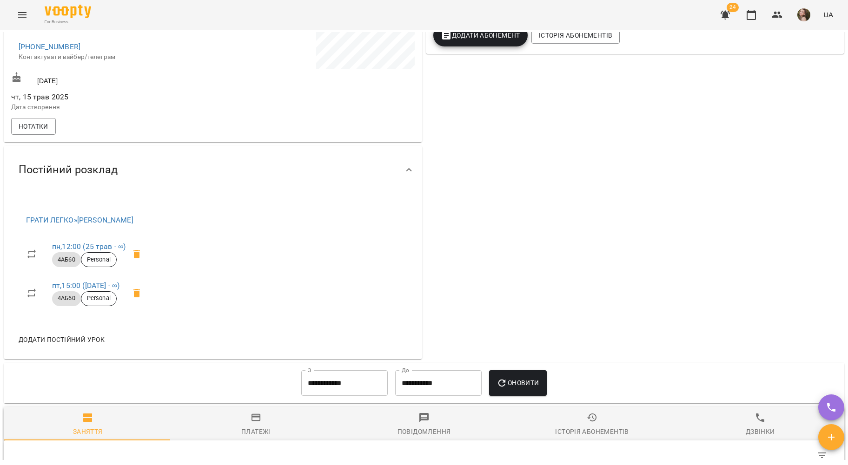
scroll to position [145, 0]
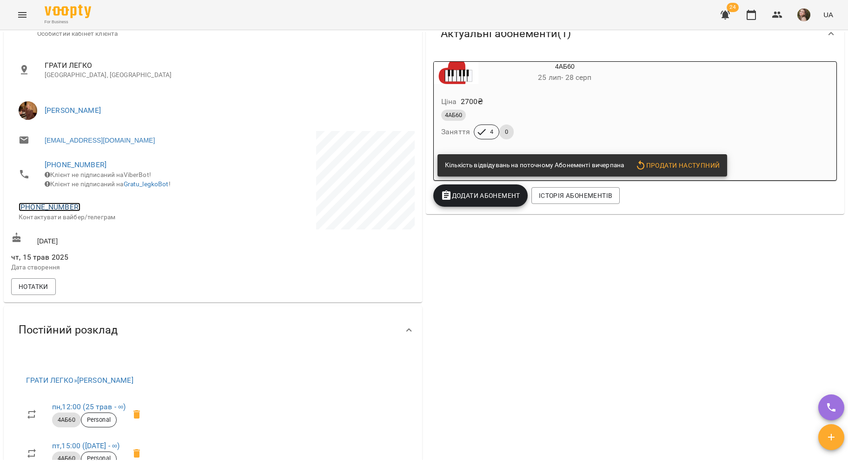
click at [60, 211] on link "[PHONE_NUMBER]" at bounding box center [50, 207] width 62 height 9
click at [83, 250] on img at bounding box center [87, 248] width 14 height 14
click at [535, 111] on div "4АБ60" at bounding box center [542, 115] width 203 height 11
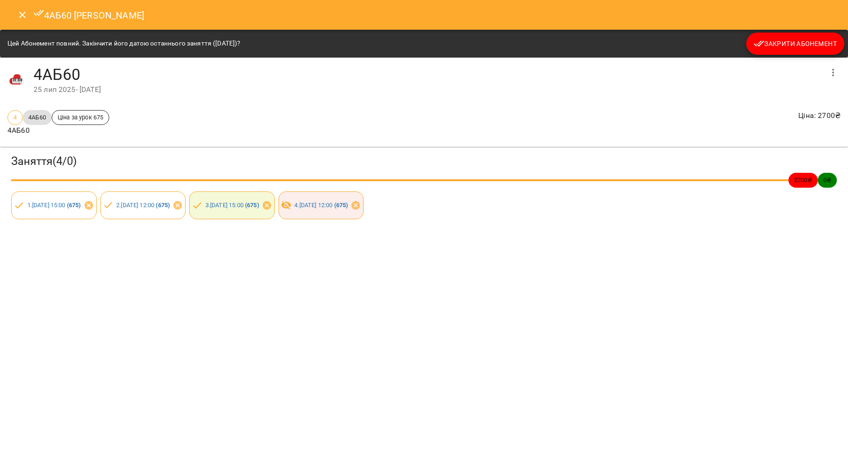
click at [807, 52] on button "Закрити Абонемент" at bounding box center [795, 44] width 98 height 22
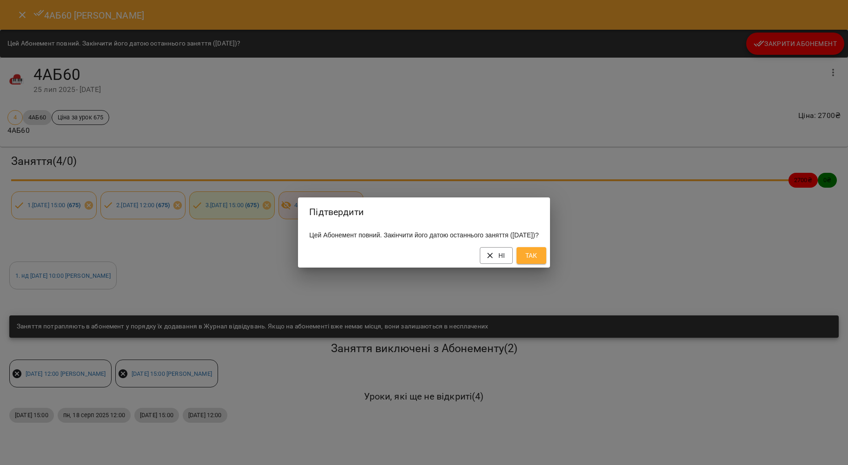
drag, startPoint x: 549, startPoint y: 260, endPoint x: 589, endPoint y: 188, distance: 83.0
click at [539, 259] on span "Так" at bounding box center [531, 255] width 15 height 11
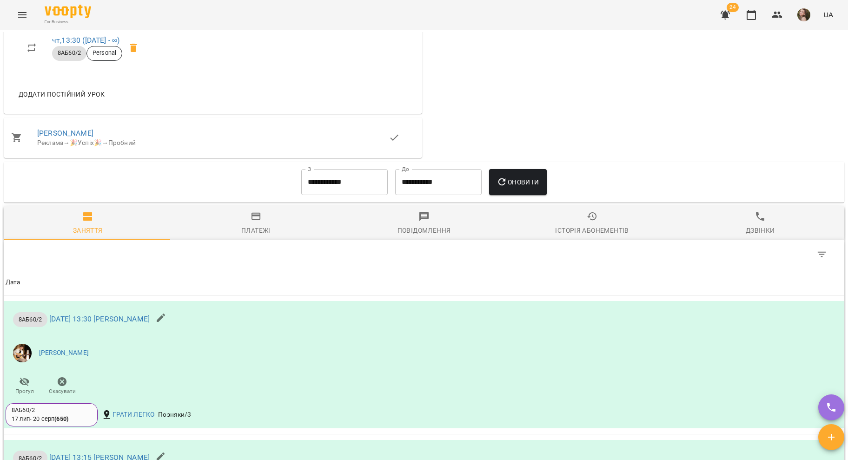
scroll to position [422, 0]
